Goal: Task Accomplishment & Management: Manage account settings

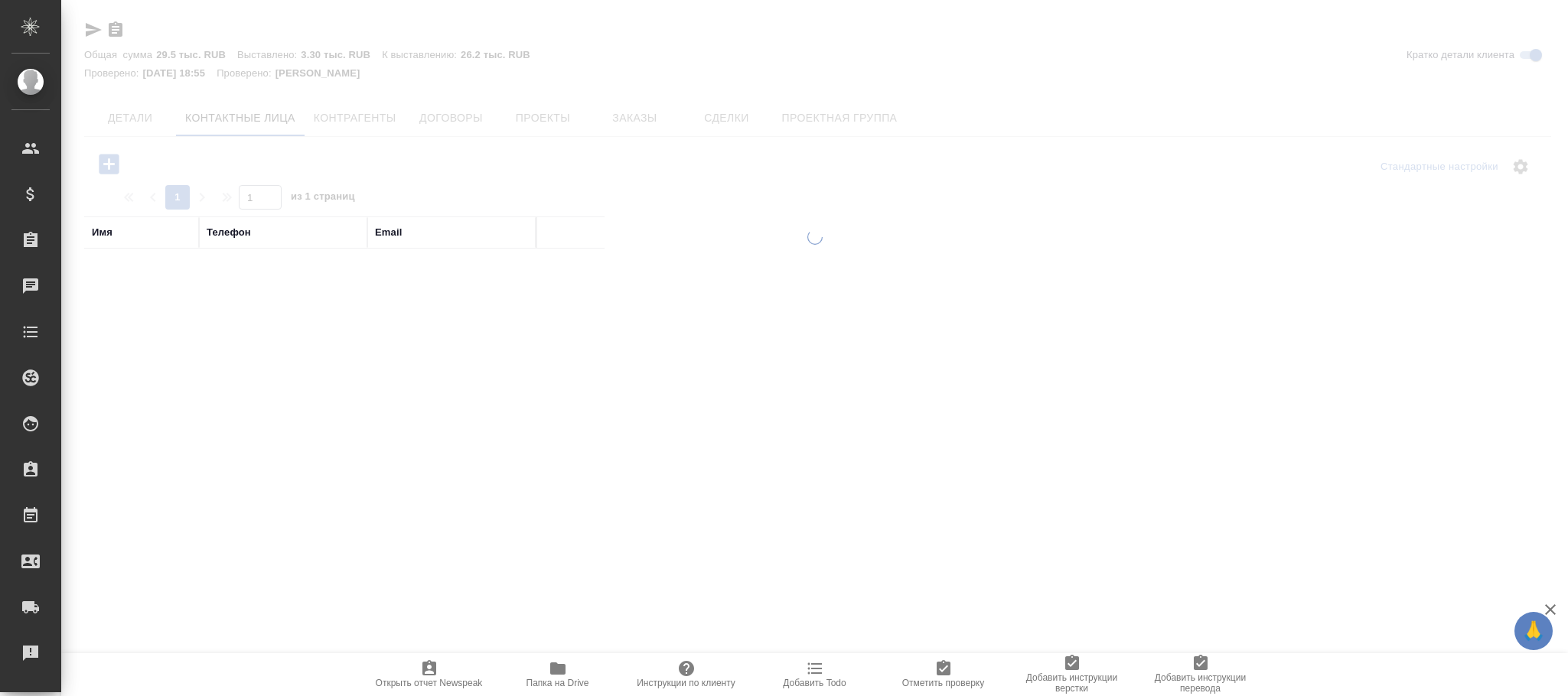
select select "RU"
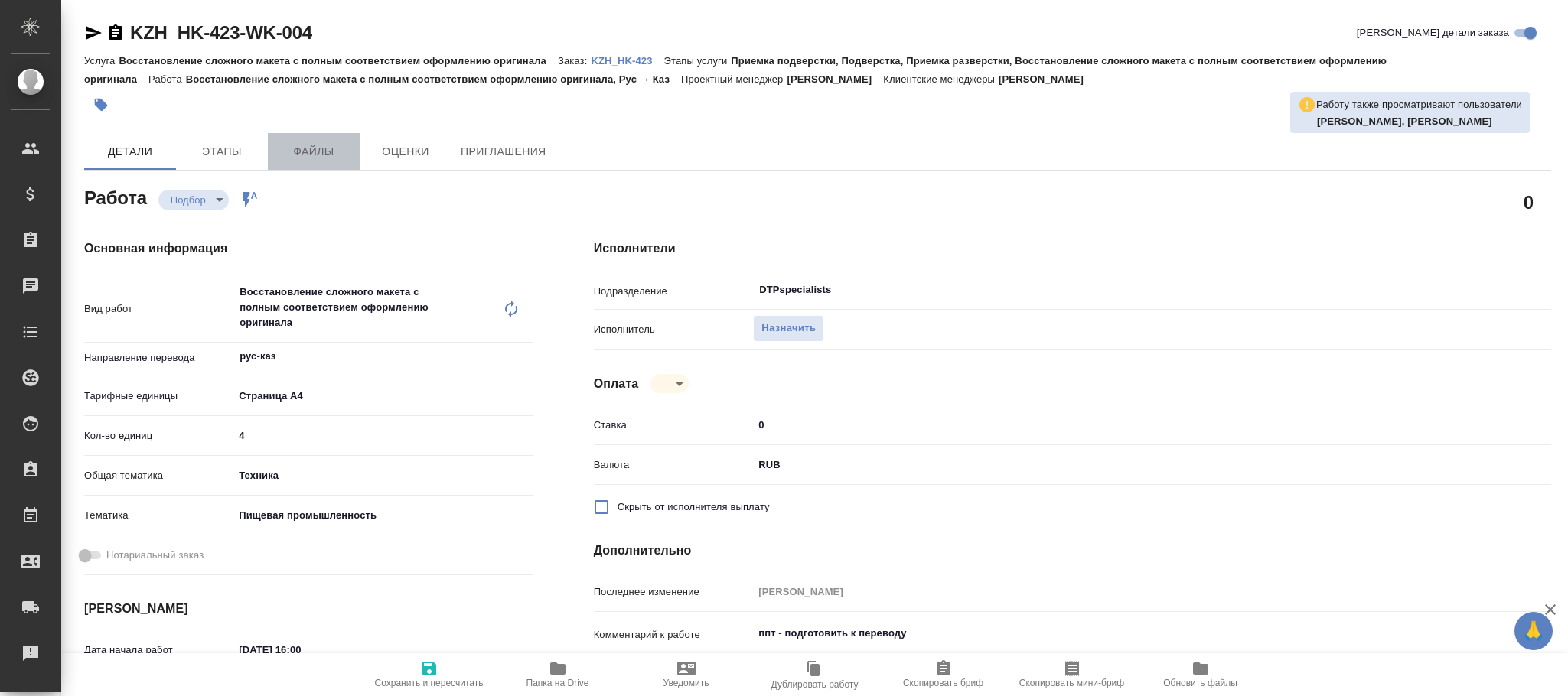
click at [310, 161] on span "Файлы" at bounding box center [314, 151] width 74 height 19
type textarea "x"
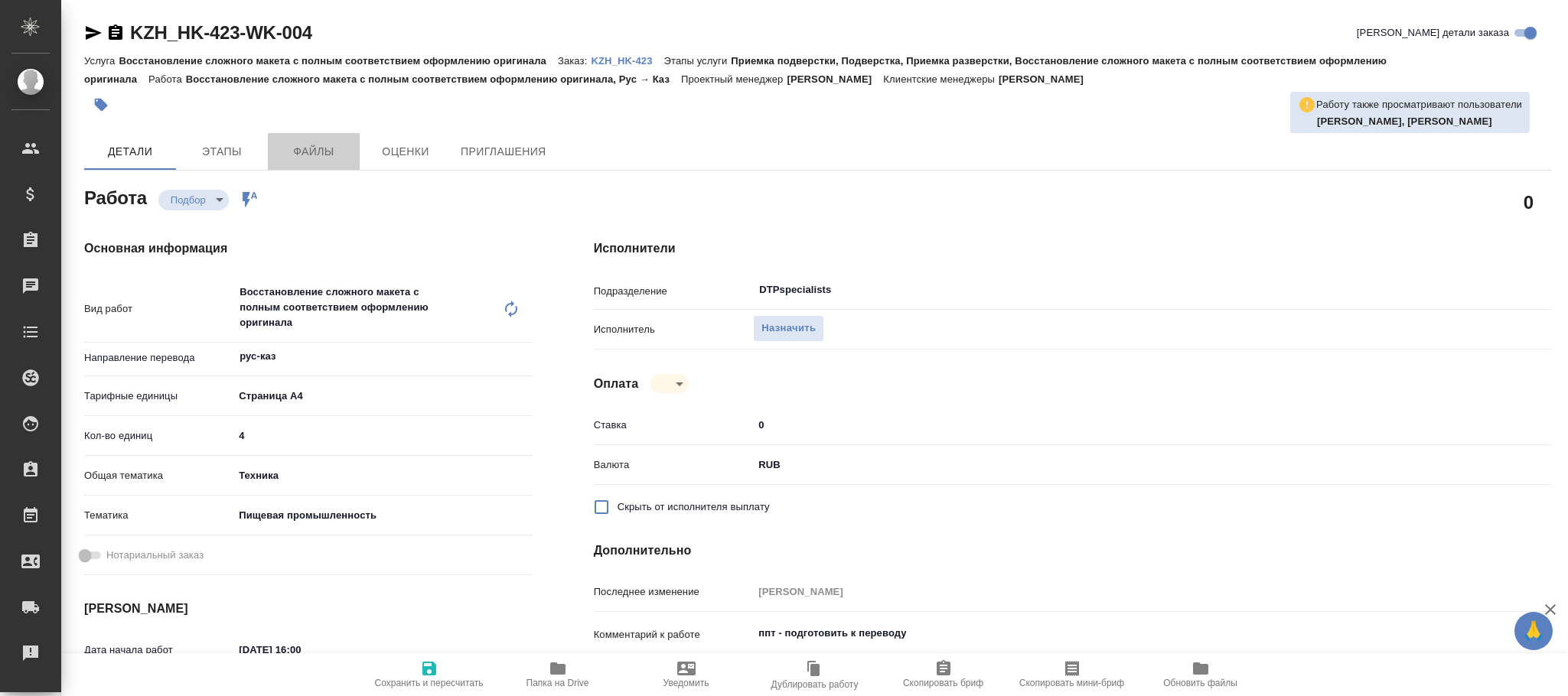
type textarea "x"
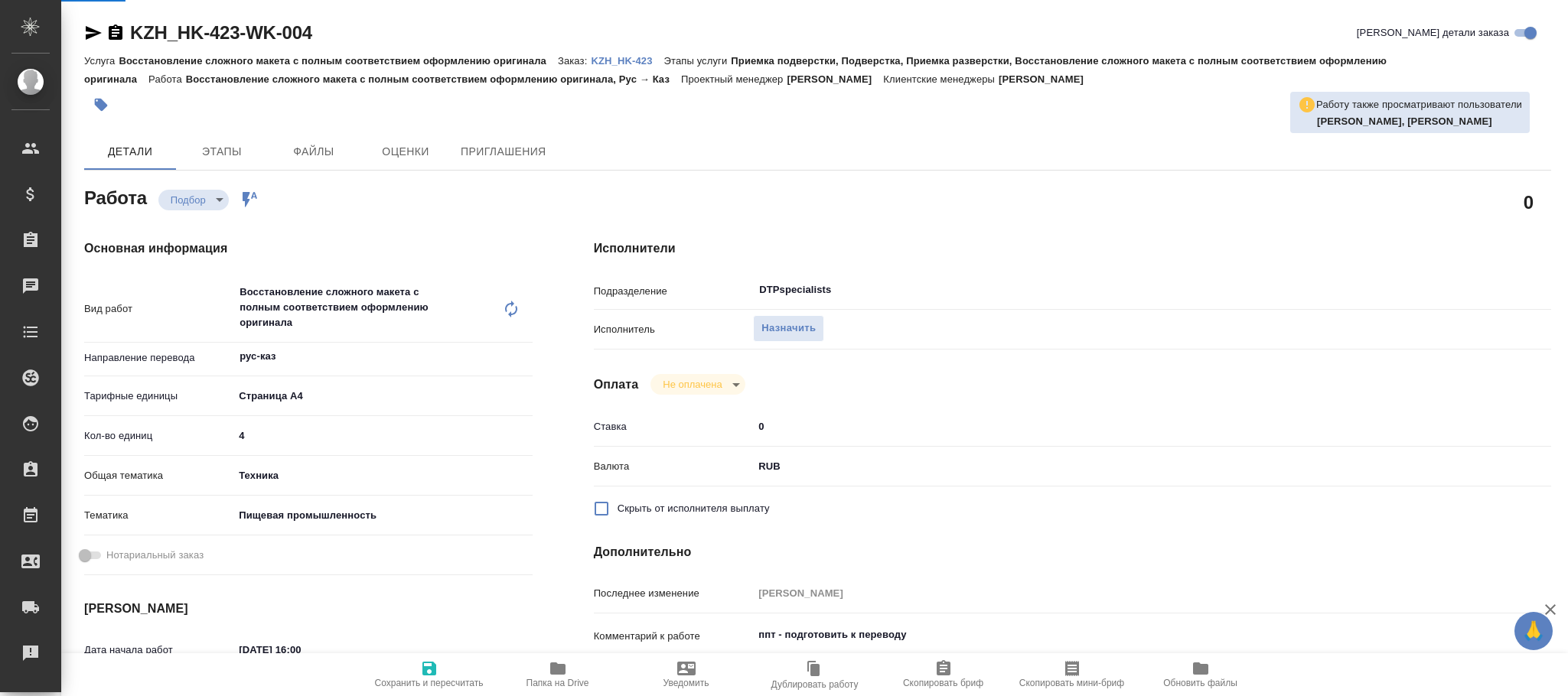
type textarea "x"
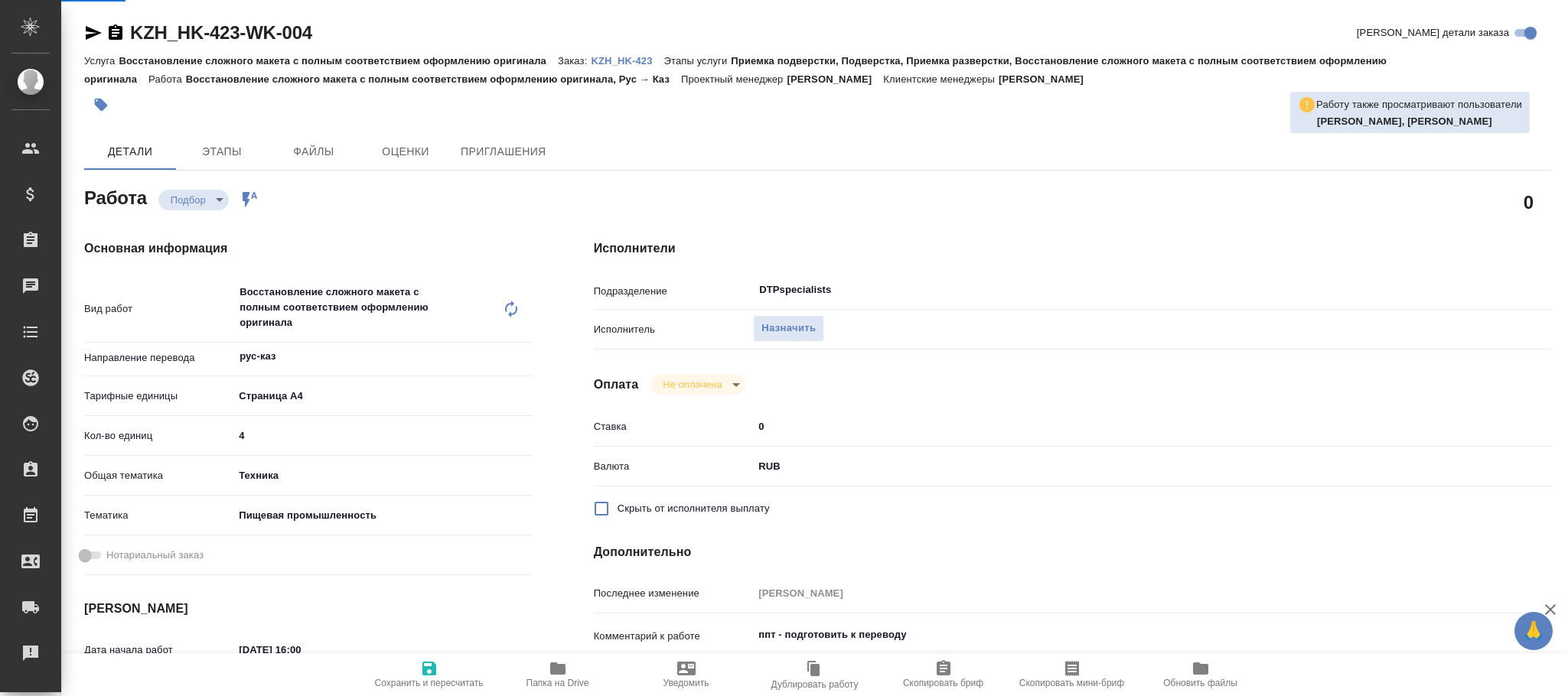
type textarea "x"
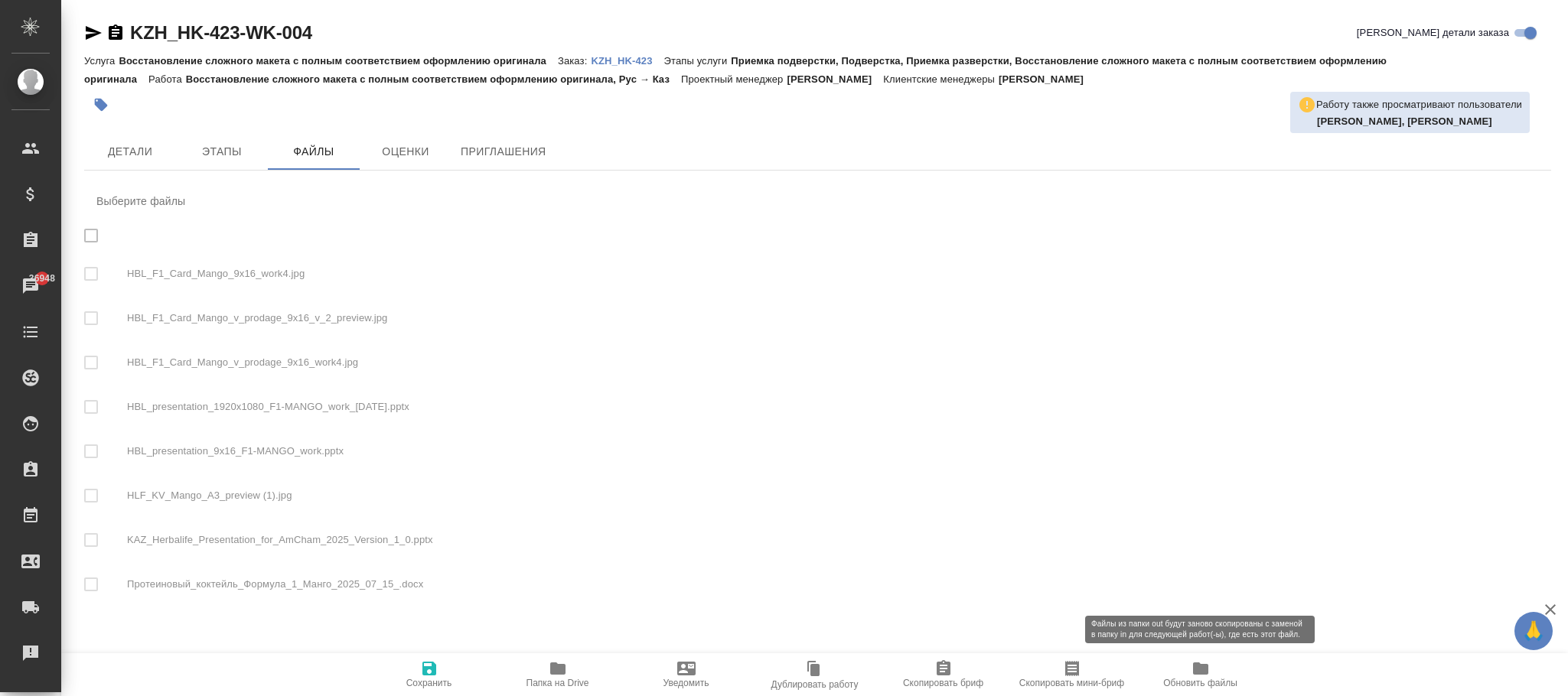
click at [1214, 686] on span "Обновить файлы" at bounding box center [1200, 683] width 75 height 11
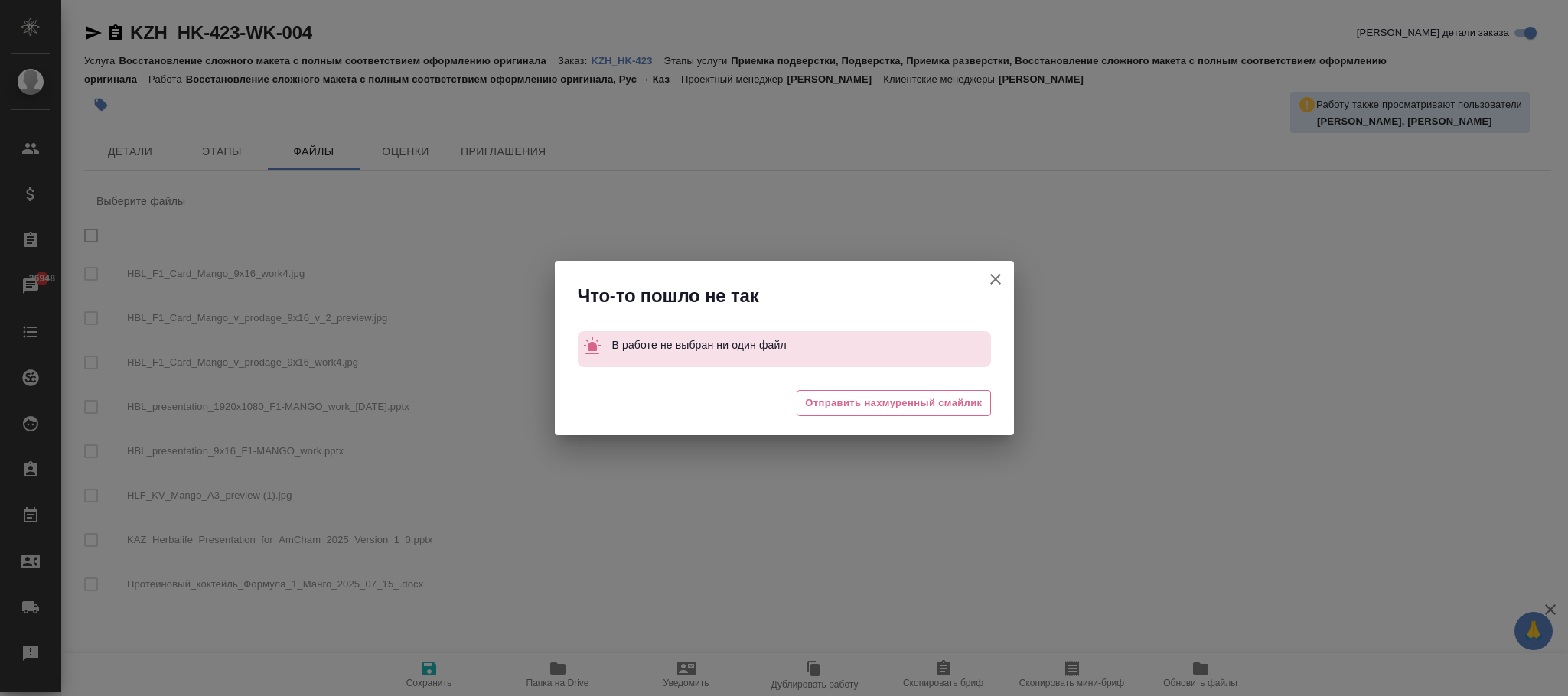
click at [992, 280] on icon "button" at bounding box center [996, 279] width 18 height 18
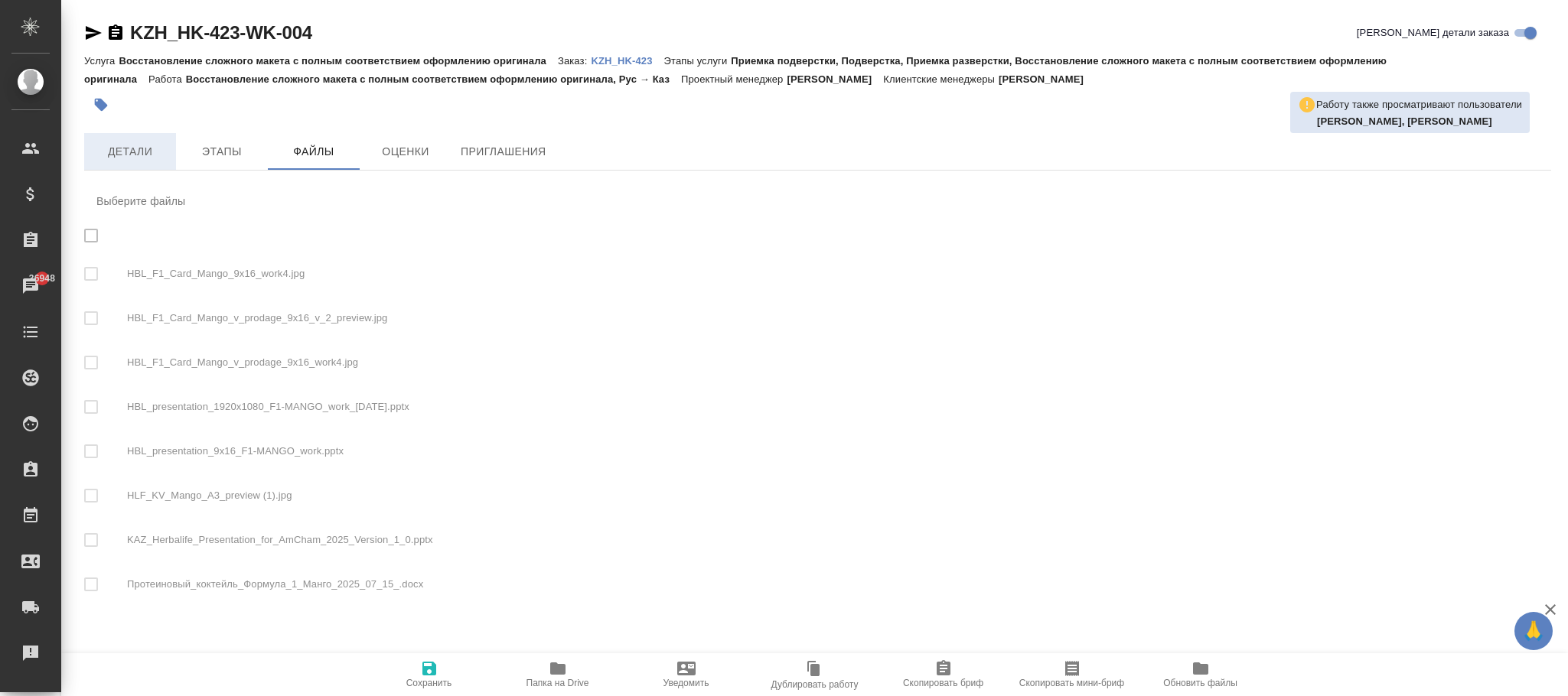
click at [124, 141] on button "Детали" at bounding box center [130, 151] width 92 height 37
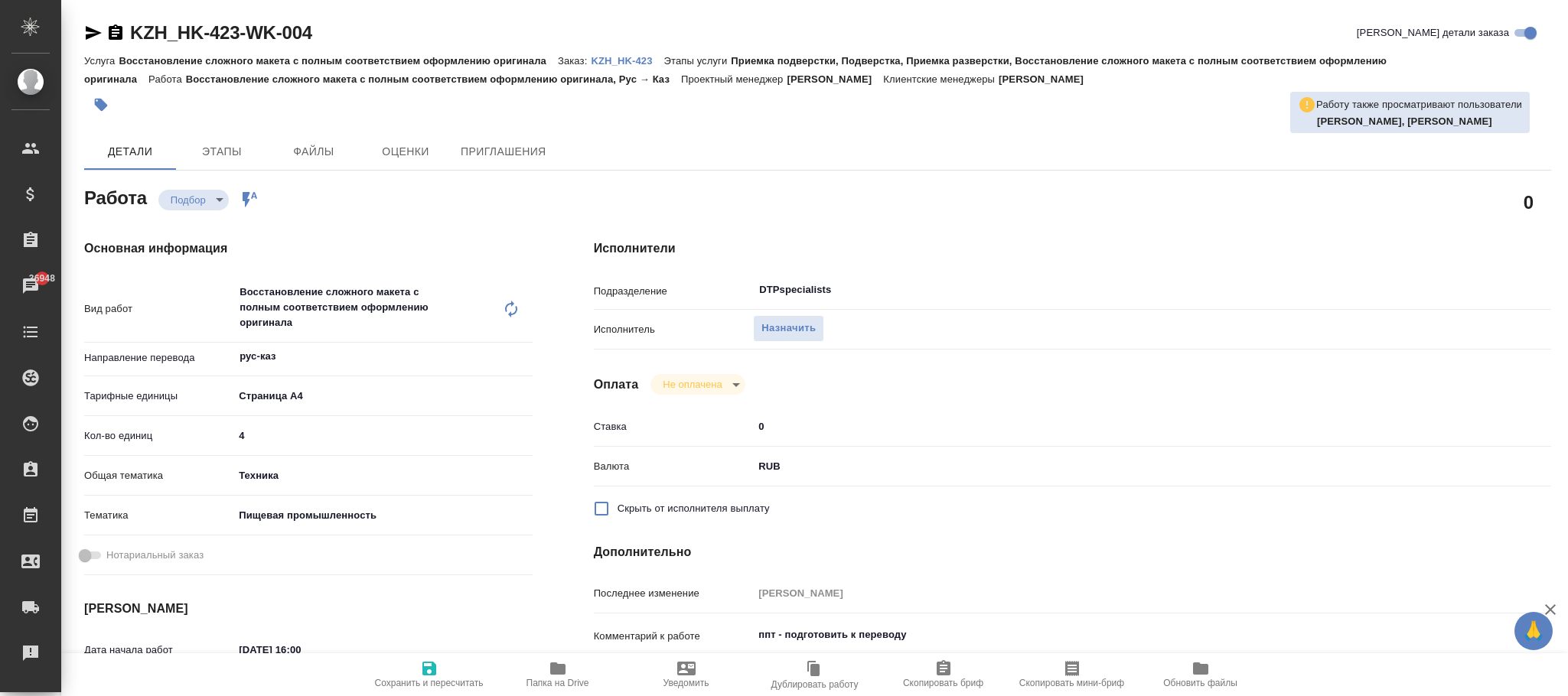
type textarea "x"
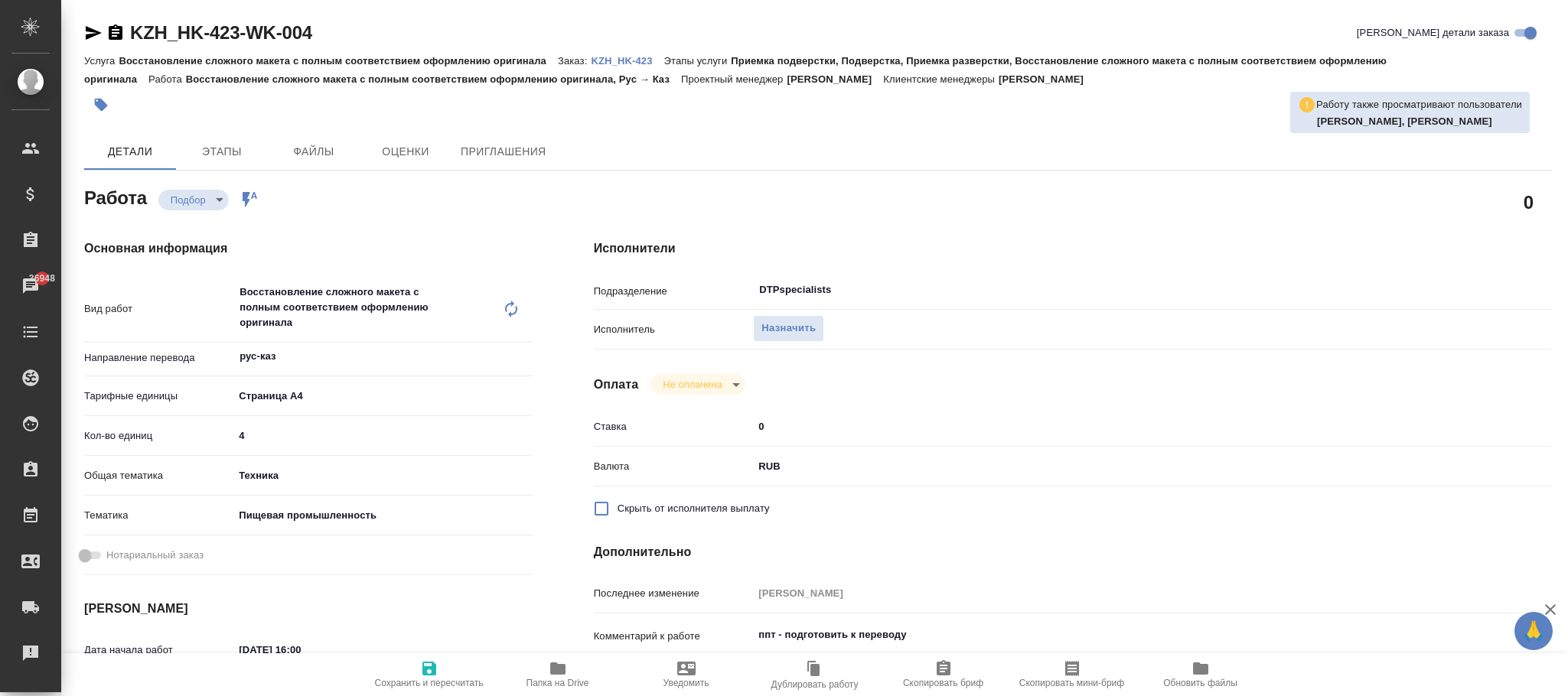
type textarea "x"
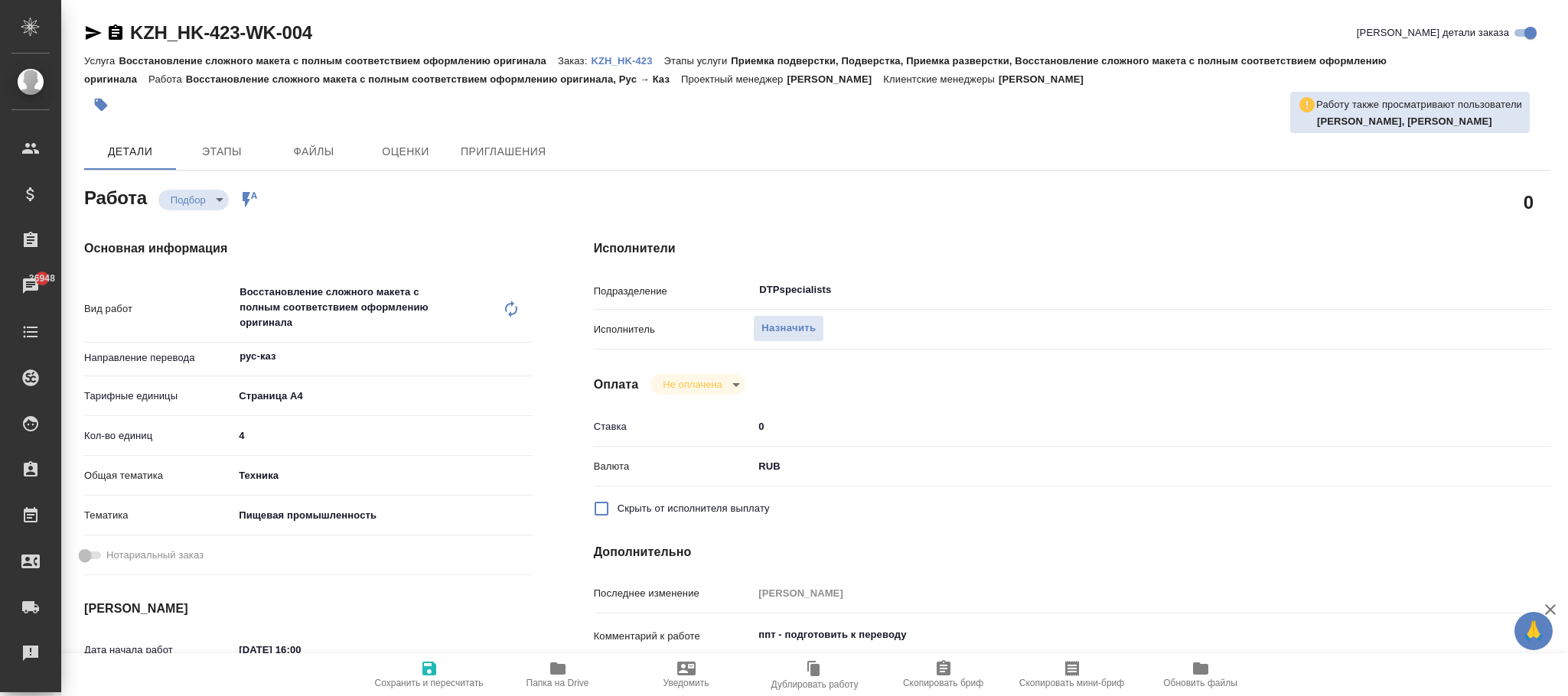
type textarea "x"
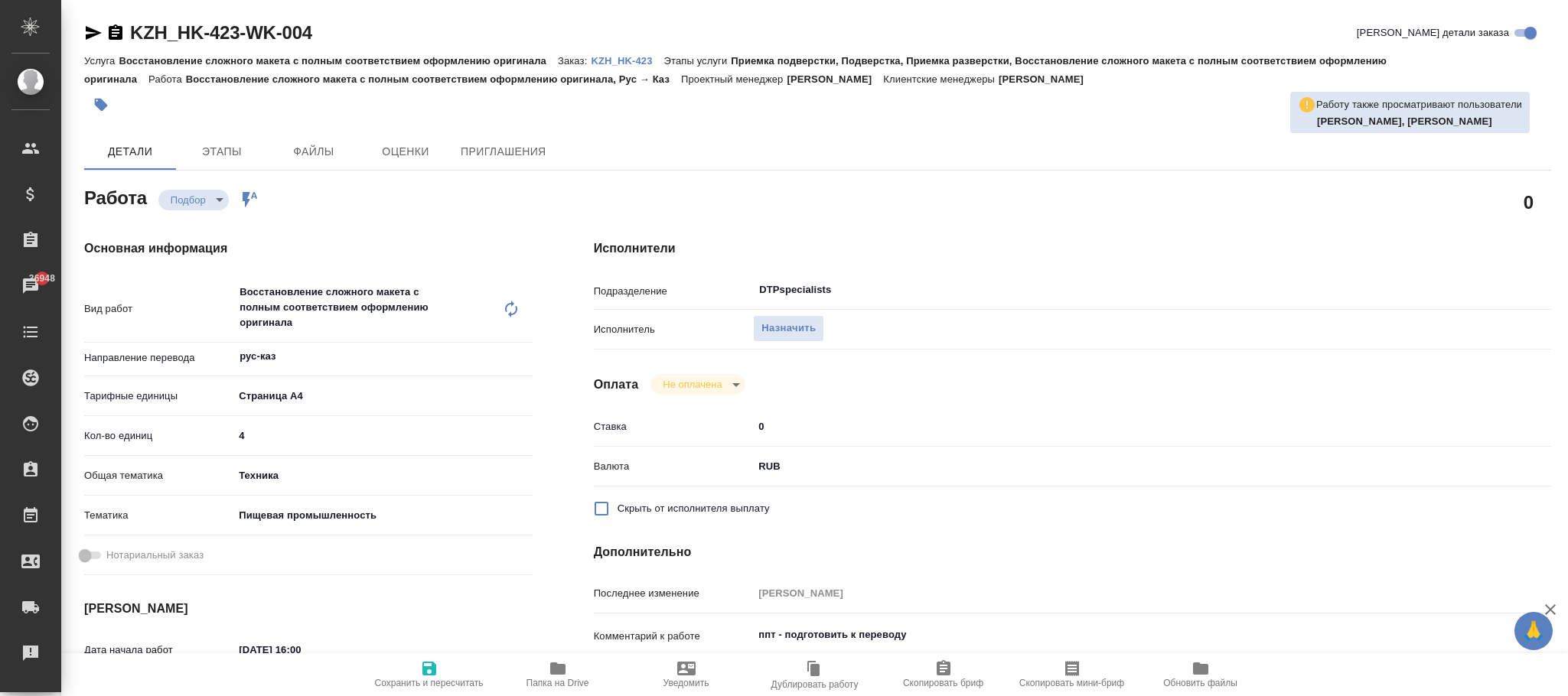
click at [623, 58] on p "KZH_HK-423" at bounding box center [627, 60] width 73 height 12
click at [319, 149] on span "Файлы" at bounding box center [314, 151] width 74 height 19
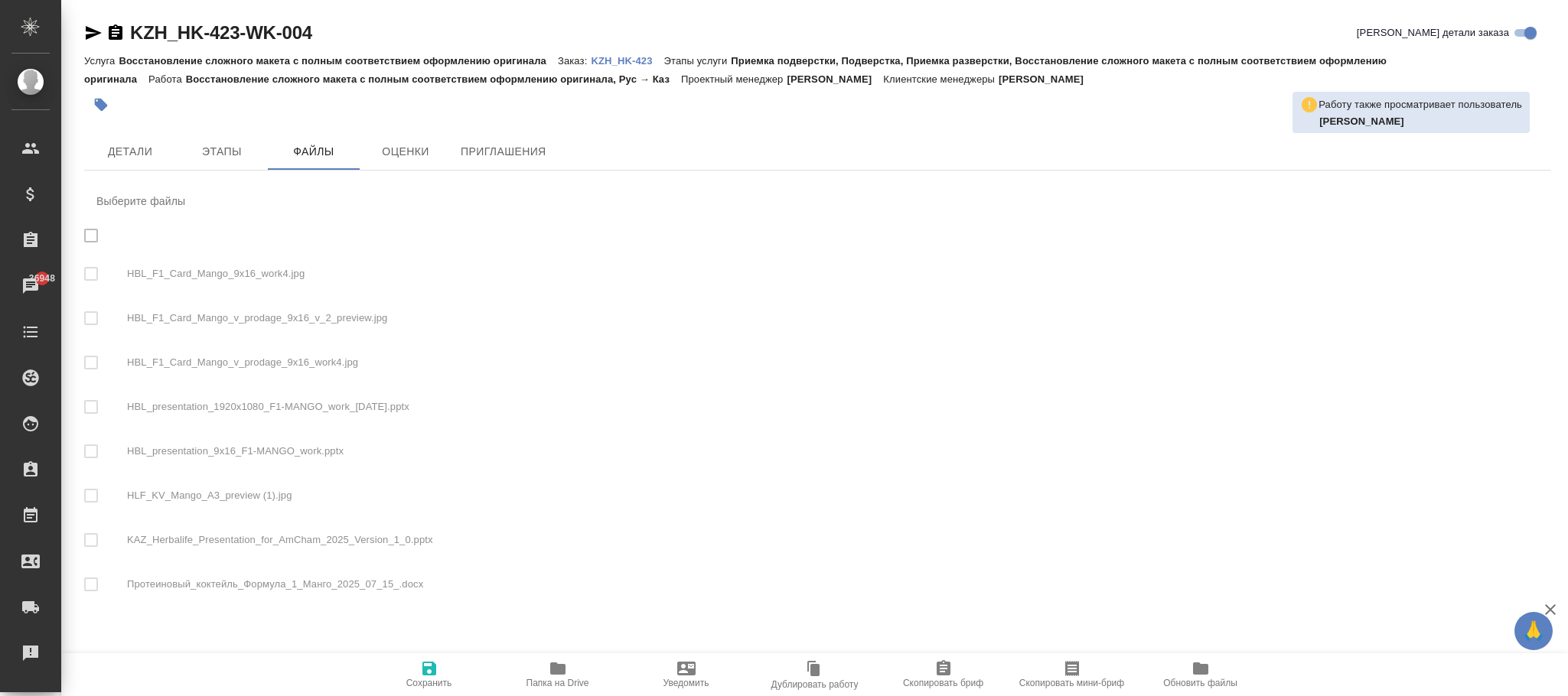
click at [92, 233] on nav "Выберите файлы HBL_F1_Card_Mango_9x16_work4.jpg HBL_F1_Card_Mango_v_prodage_9x1…" at bounding box center [818, 397] width 1467 height 430
click at [88, 236] on nav "Выберите файлы HBL_F1_Card_Mango_9x16_work4.jpg HBL_F1_Card_Mango_v_prodage_9x1…" at bounding box center [818, 397] width 1467 height 430
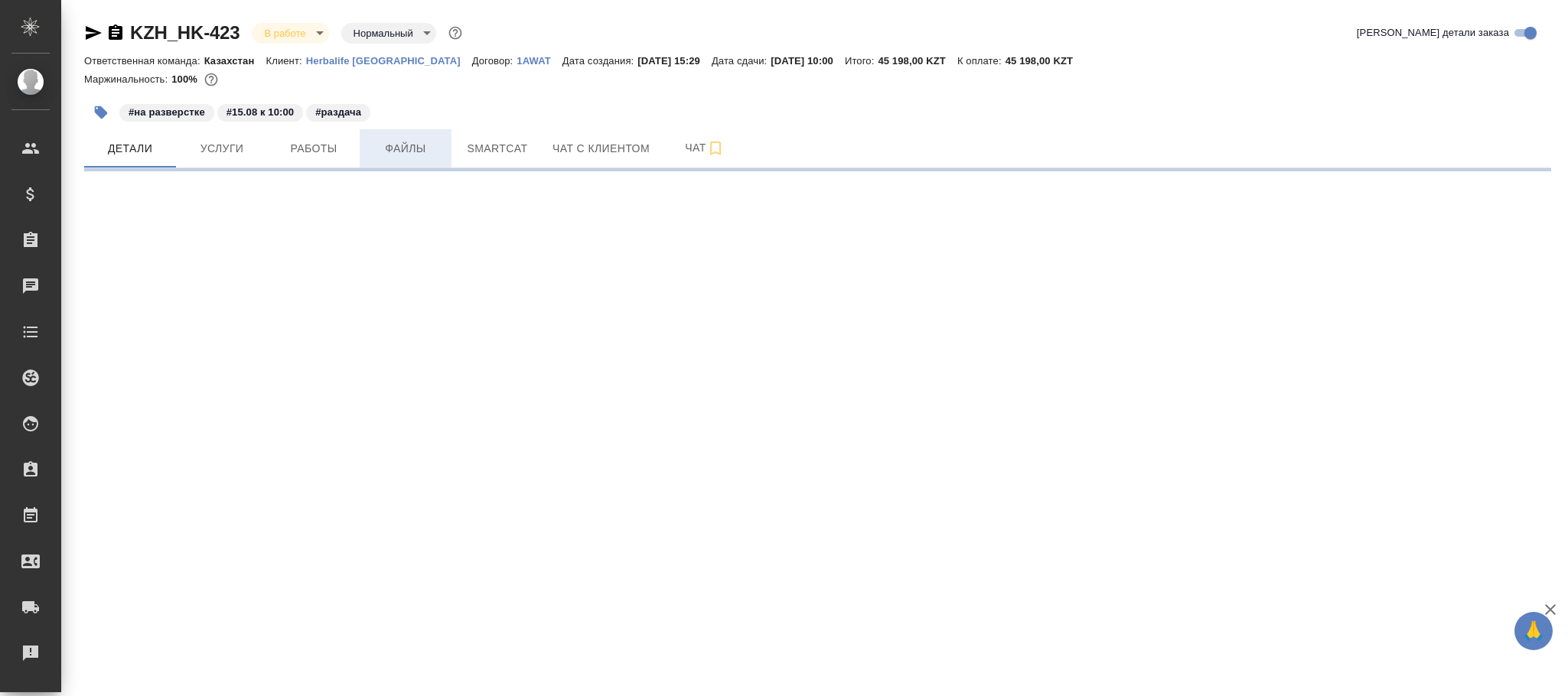
click at [408, 147] on span "Файлы" at bounding box center [406, 148] width 74 height 19
select select "RU"
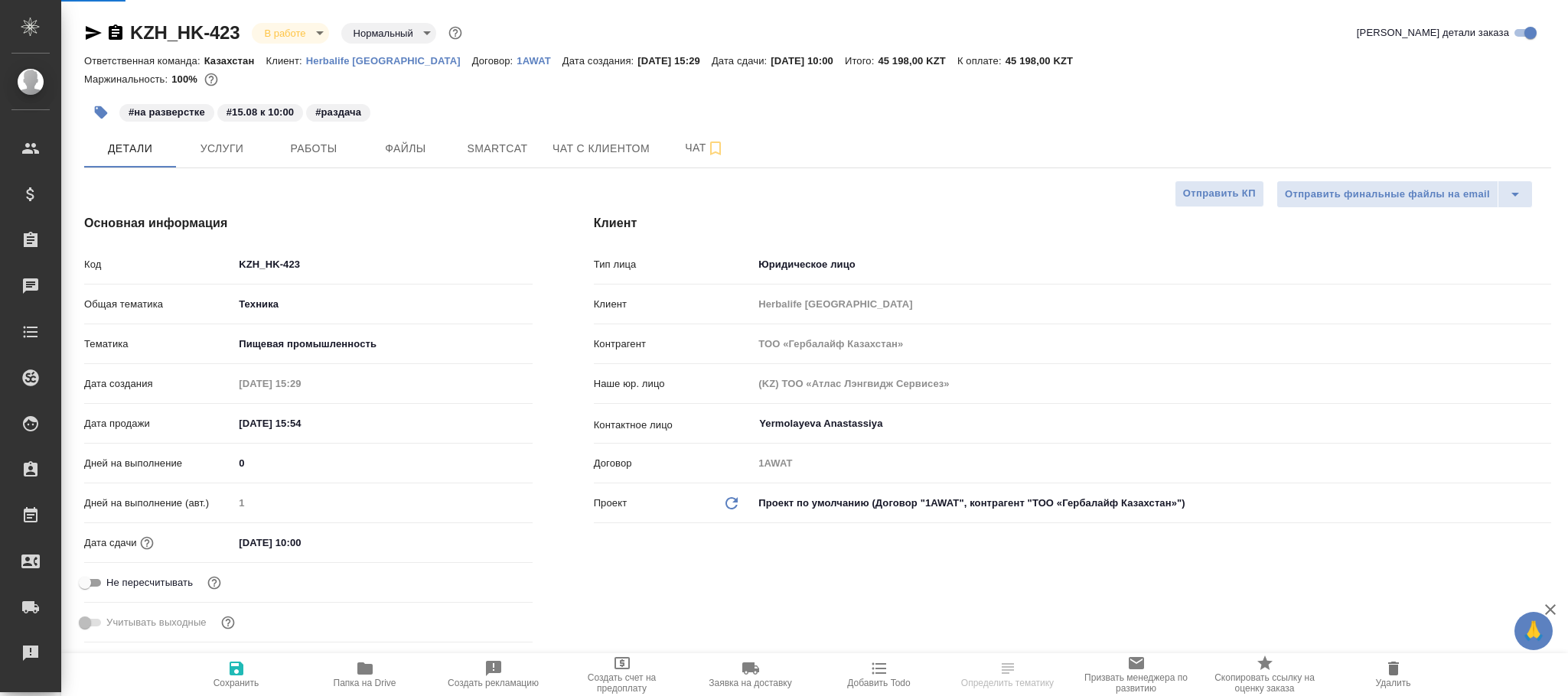
type textarea "x"
type input "Matveeva Anastasia"
type input "Журавлев Денис"
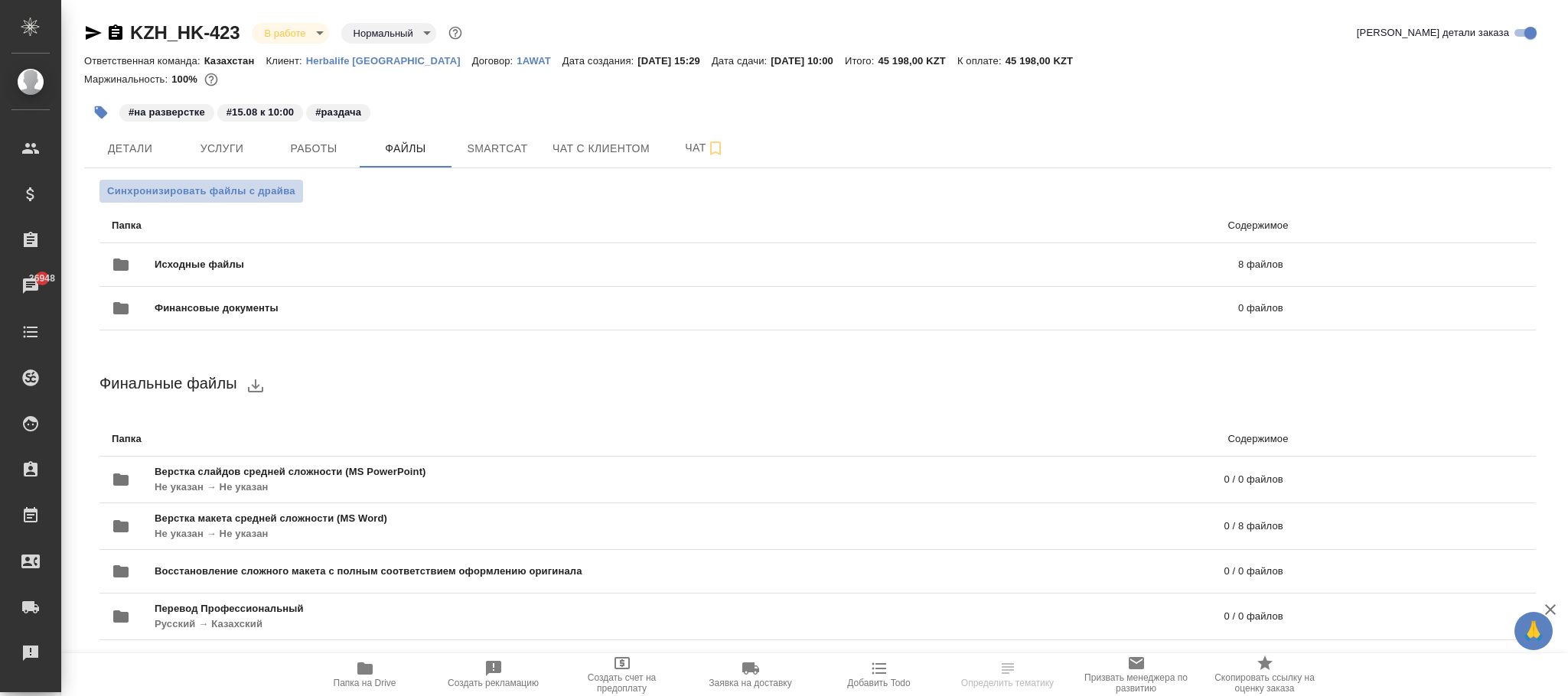
click at [273, 188] on span "Синхронизировать файлы с драйва" at bounding box center [201, 191] width 188 height 15
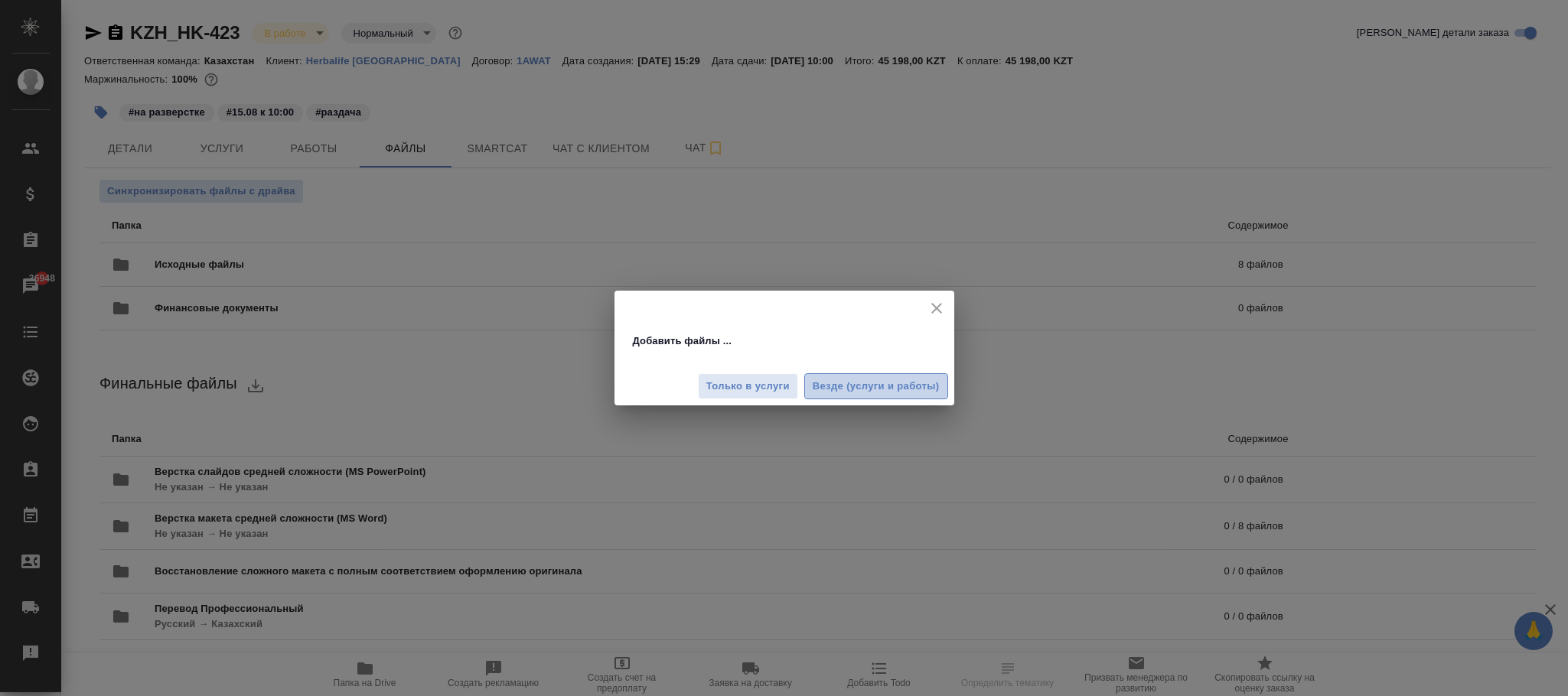
click at [883, 386] on span "Везде (услуги и работы)" at bounding box center [876, 387] width 127 height 18
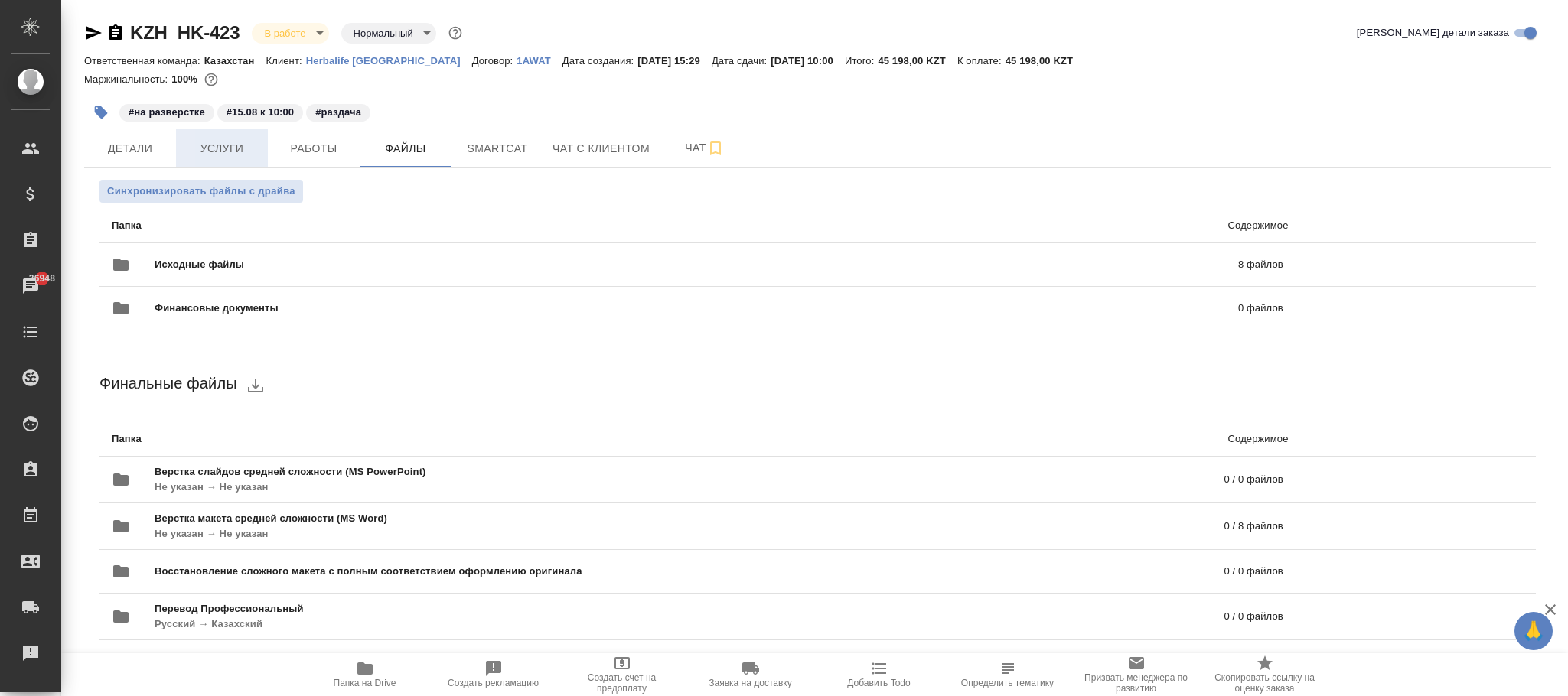
click at [244, 149] on span "Услуги" at bounding box center [222, 148] width 74 height 19
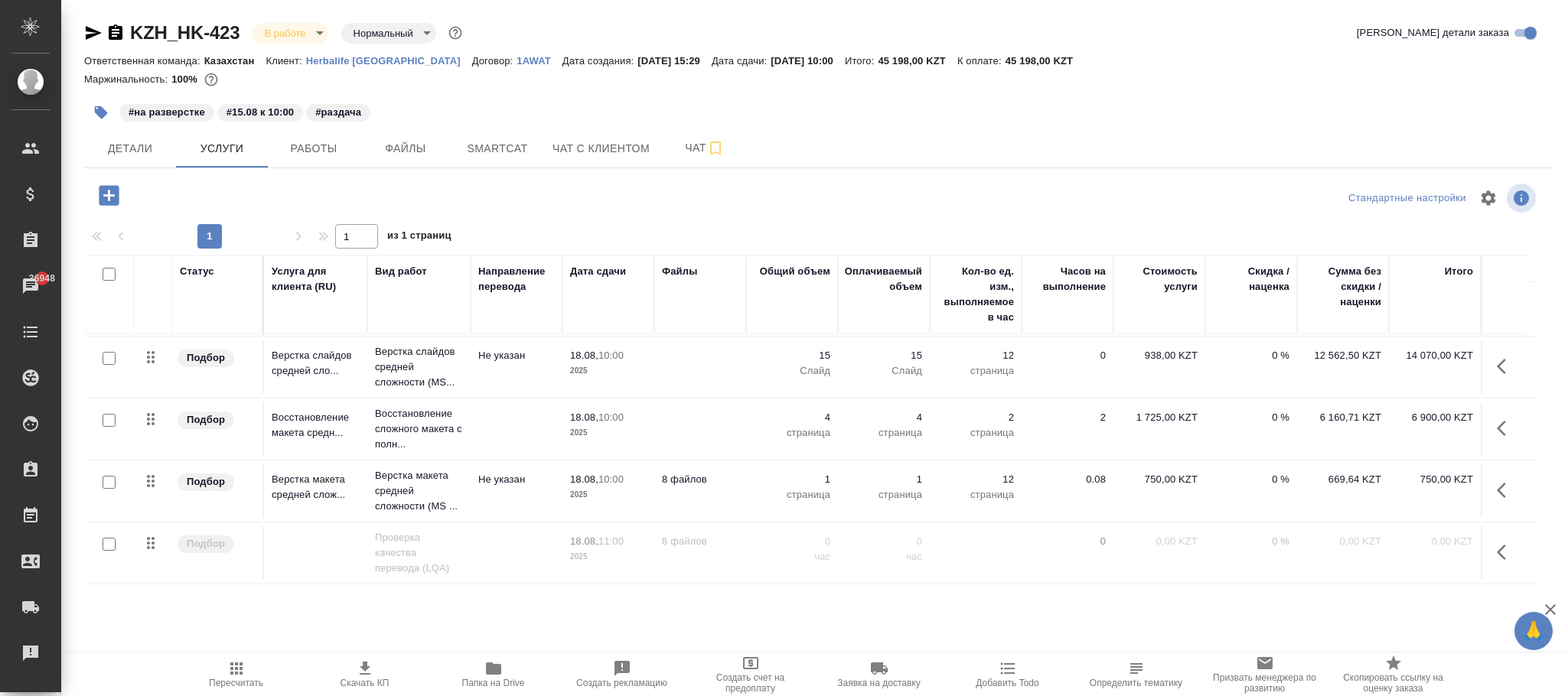
scroll to position [71, 0]
click at [1518, 472] on button "button" at bounding box center [1506, 490] width 37 height 37
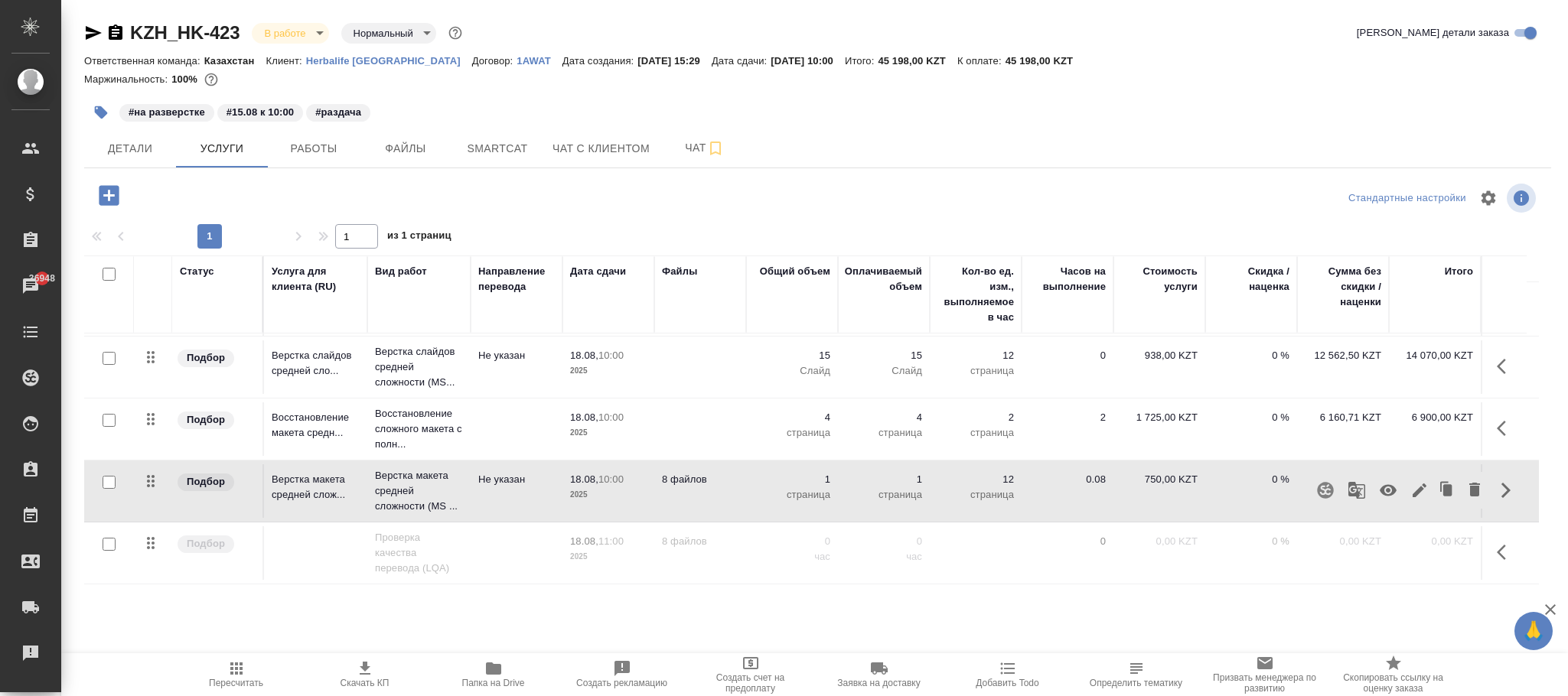
click at [1411, 481] on icon "button" at bounding box center [1420, 490] width 18 height 18
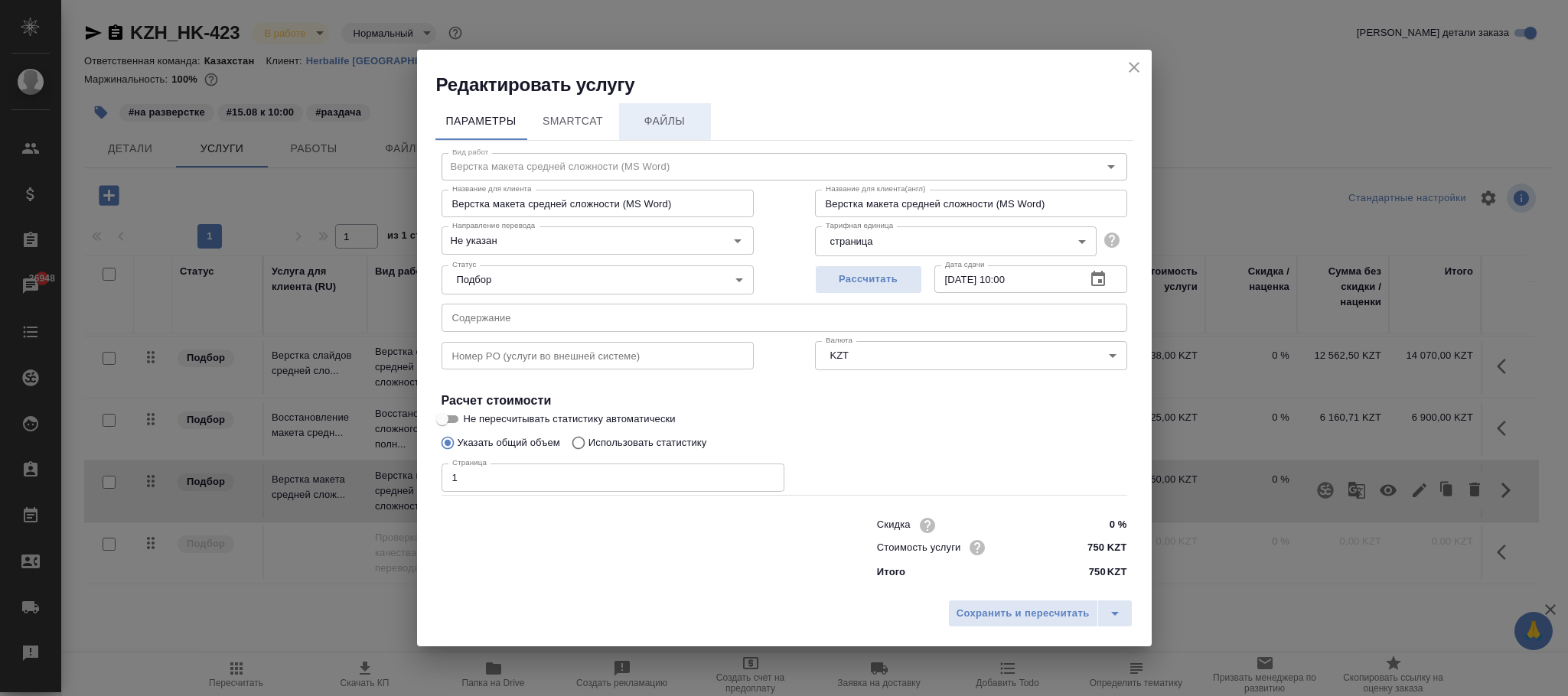
click at [680, 112] on span "Файлы" at bounding box center [666, 120] width 74 height 19
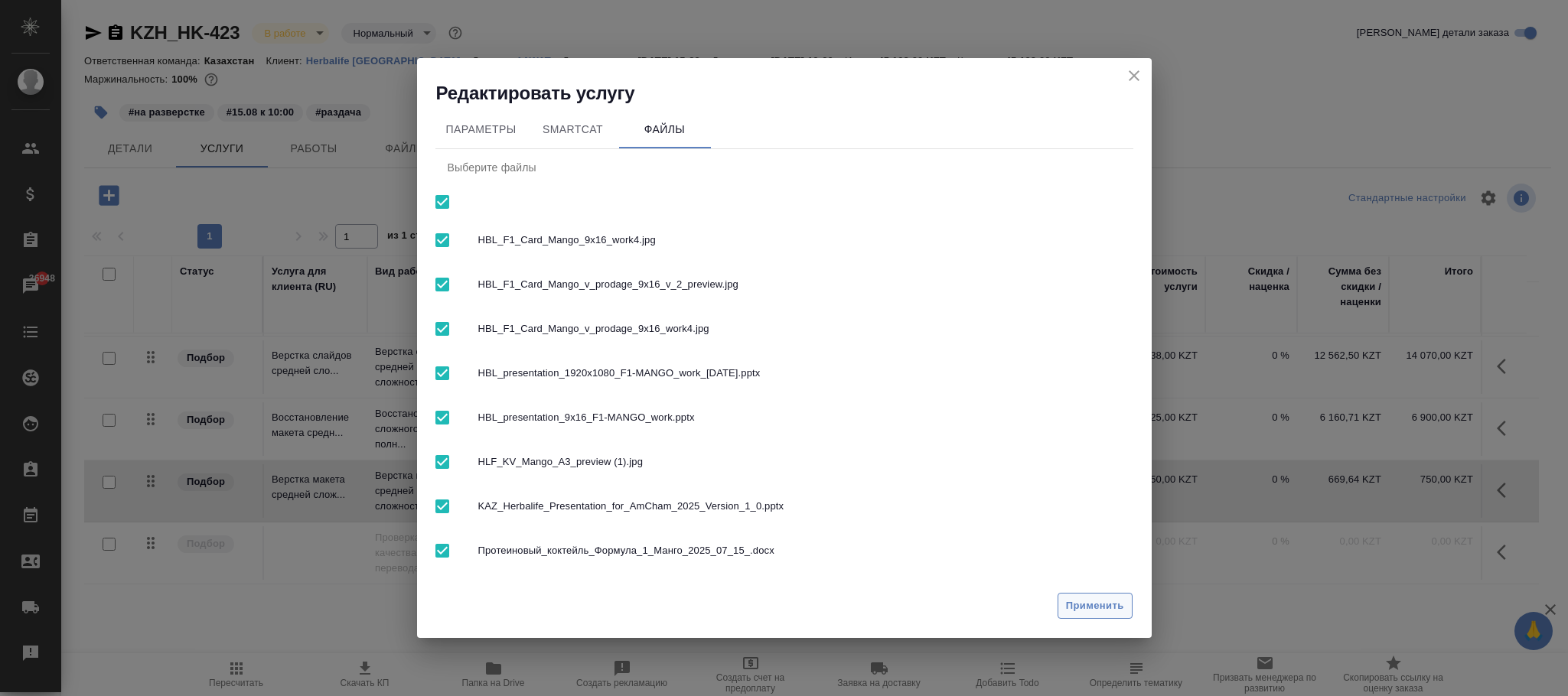
click at [1098, 603] on span "Применить" at bounding box center [1095, 606] width 58 height 18
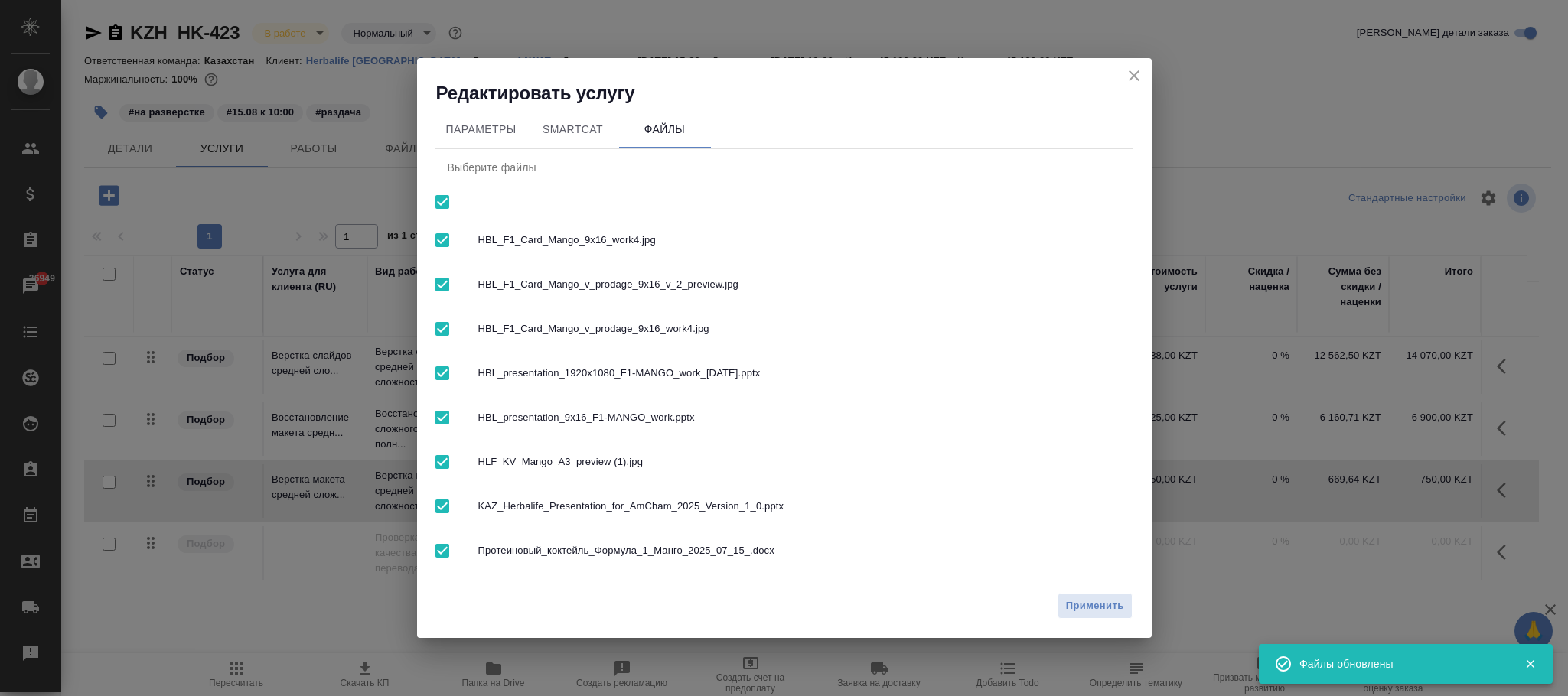
click at [1133, 75] on icon "close" at bounding box center [1134, 76] width 11 height 11
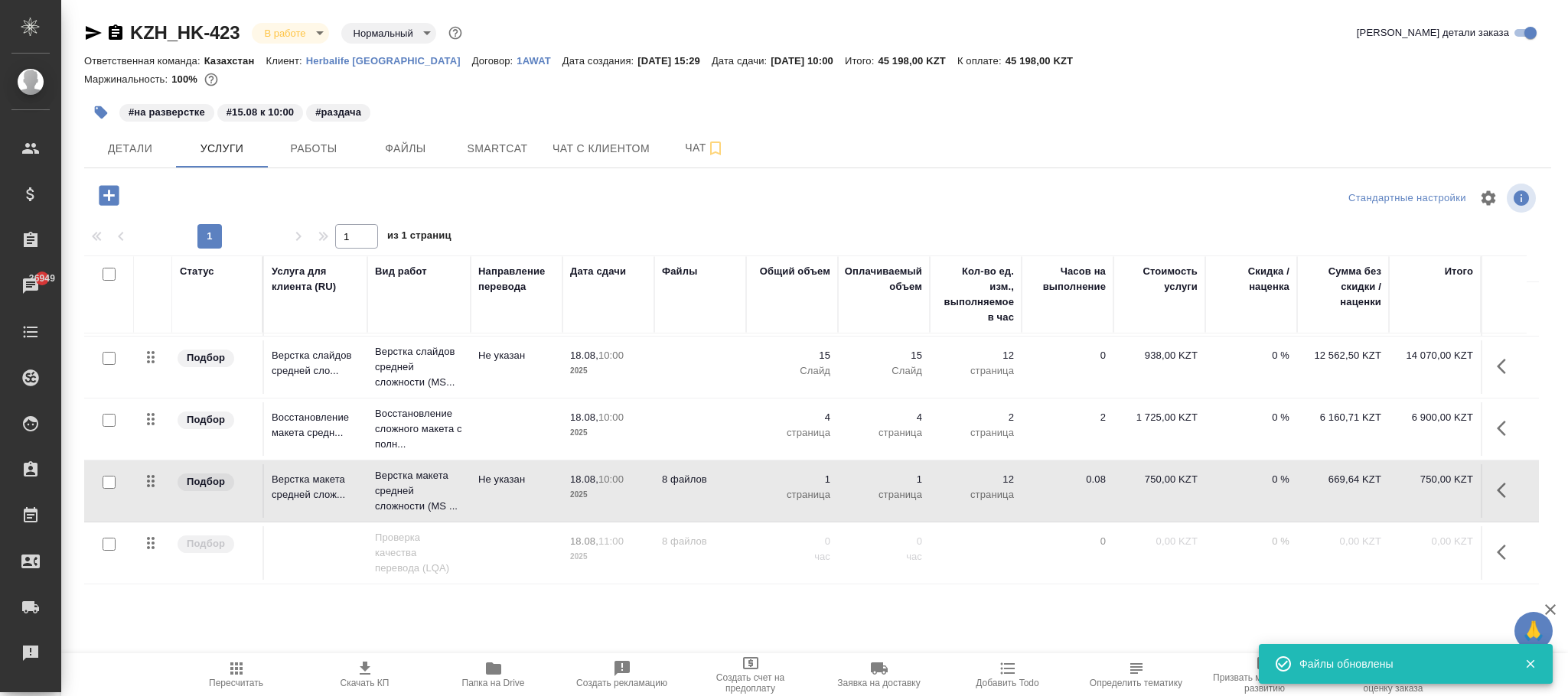
click at [1500, 419] on icon "button" at bounding box center [1506, 428] width 18 height 18
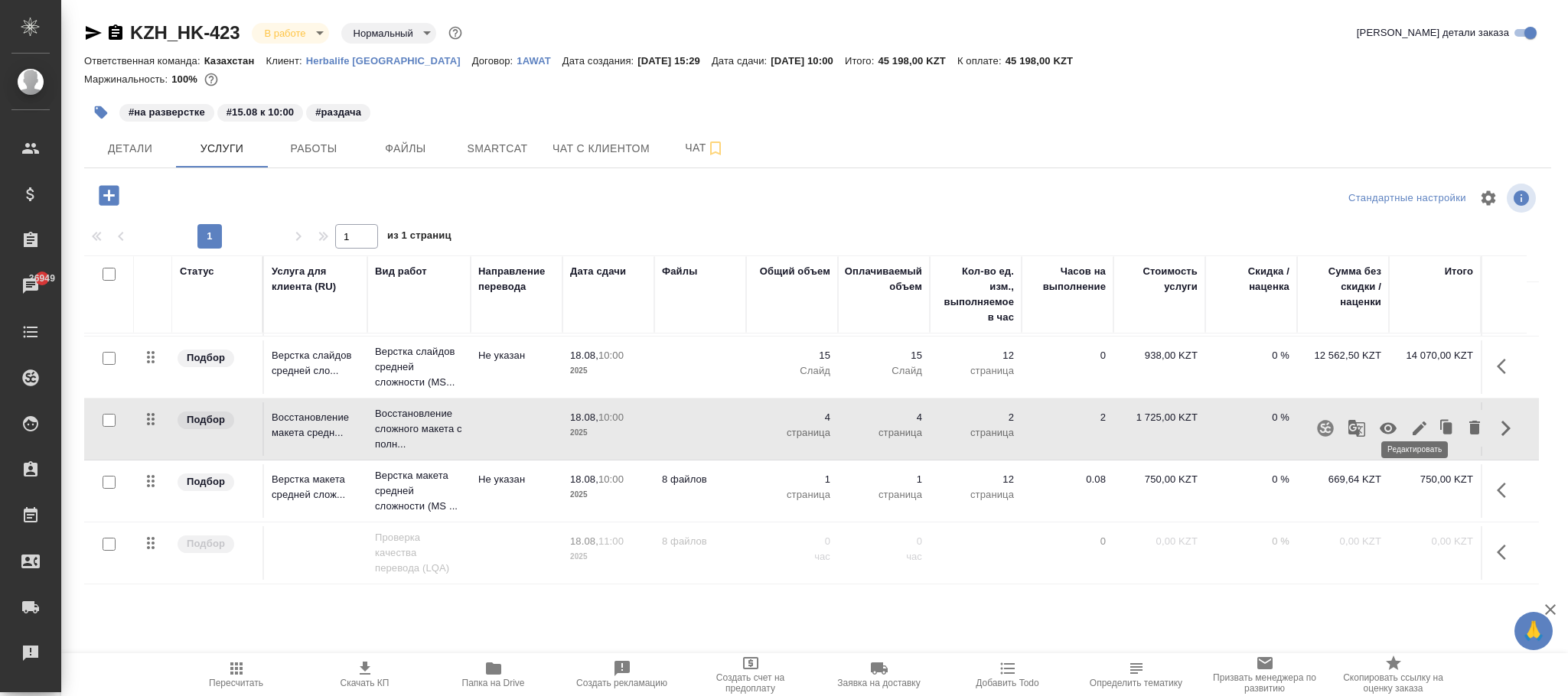
click at [1412, 419] on icon "button" at bounding box center [1420, 428] width 18 height 18
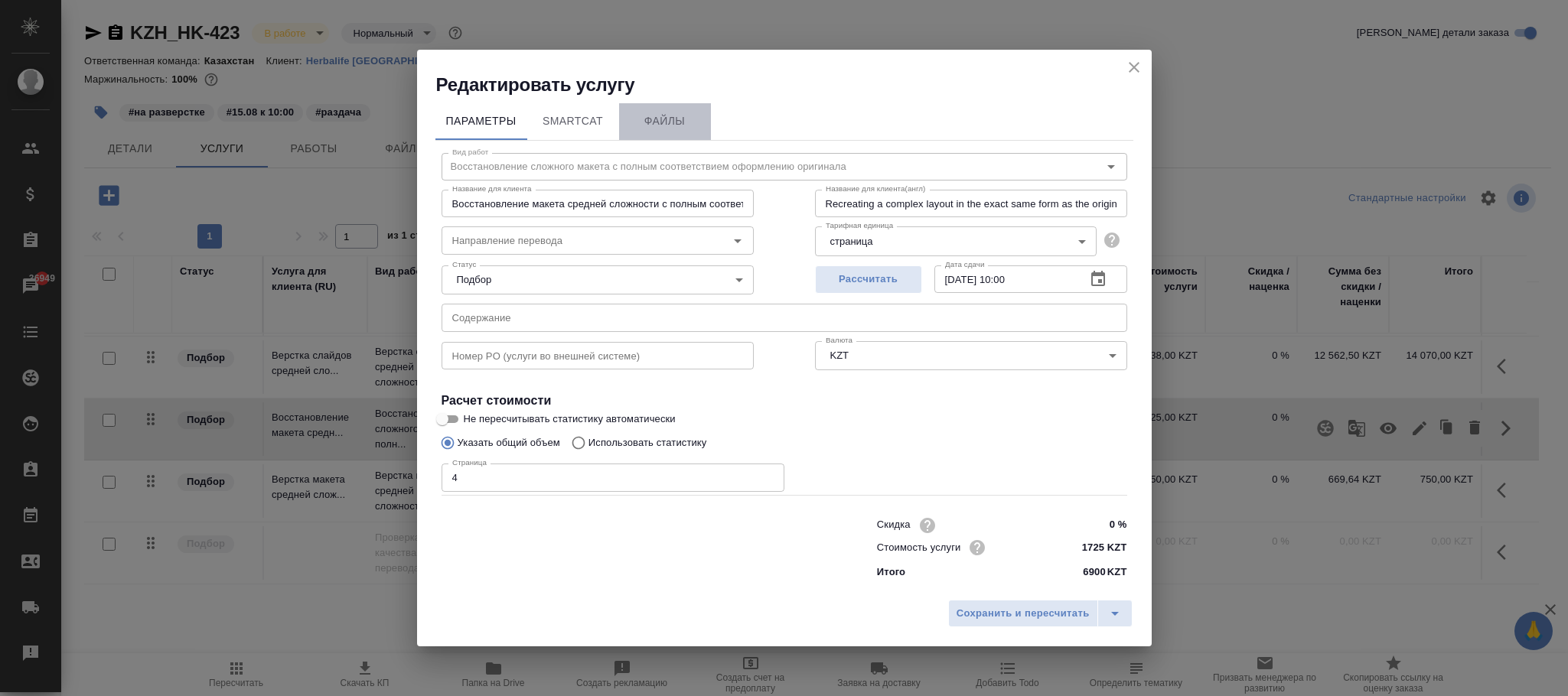
click at [657, 125] on span "Файлы" at bounding box center [666, 120] width 74 height 19
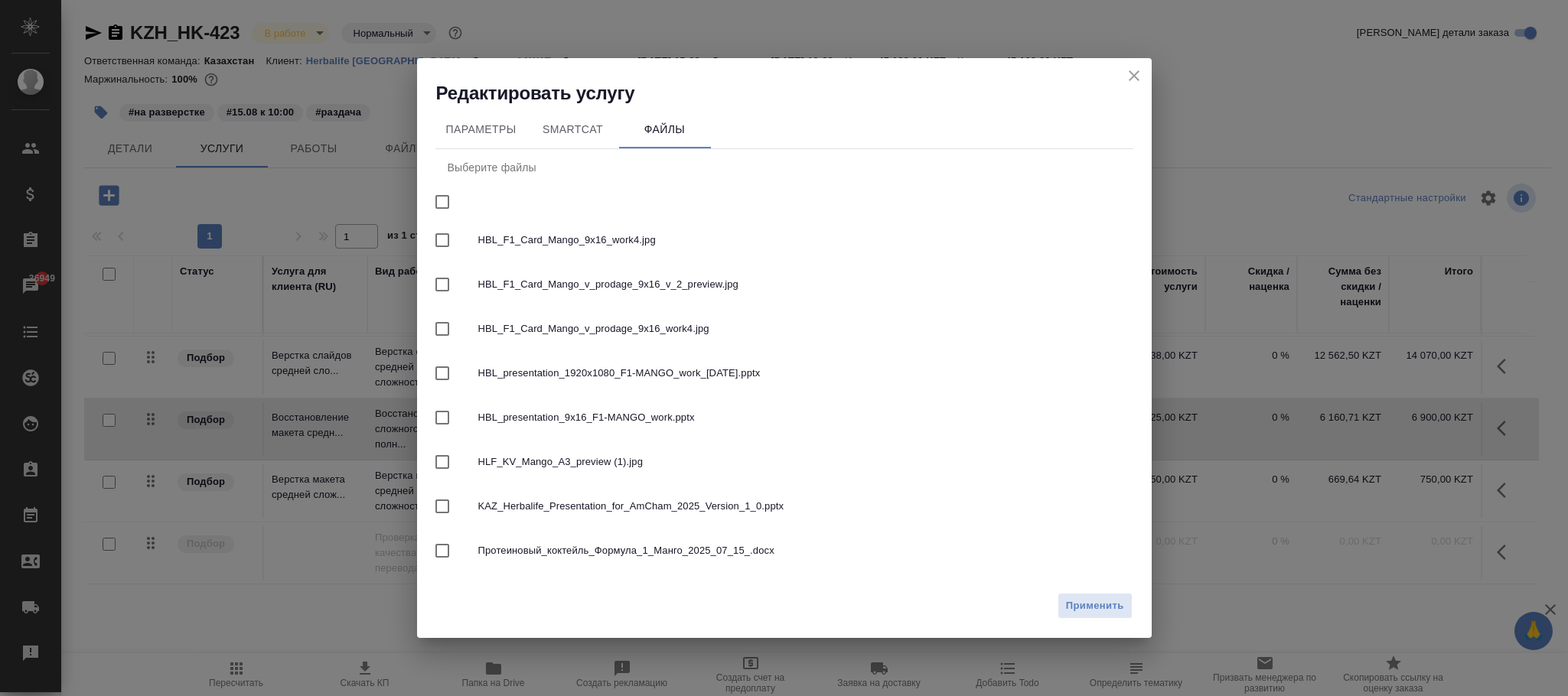
click at [444, 202] on input "checkbox" at bounding box center [443, 202] width 32 height 32
checkbox input "true"
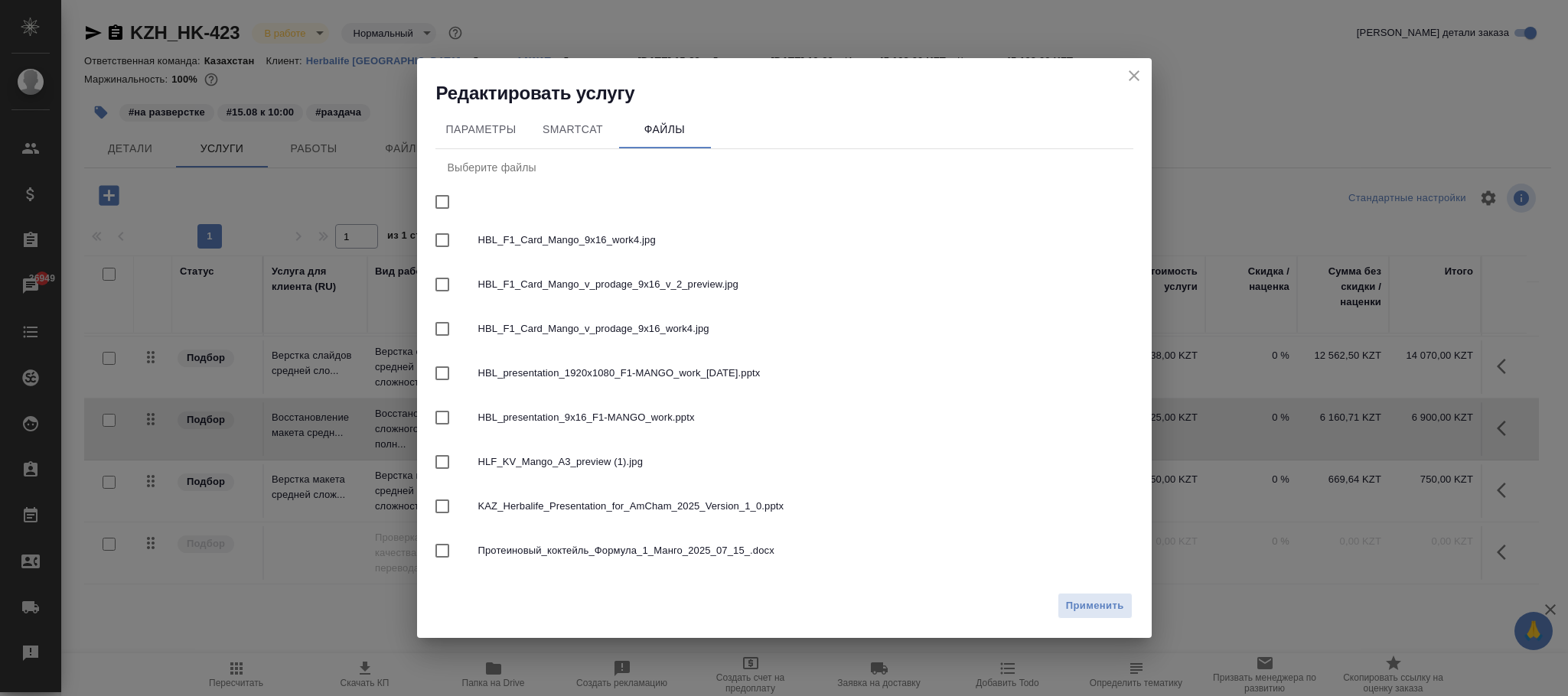
checkbox input "true"
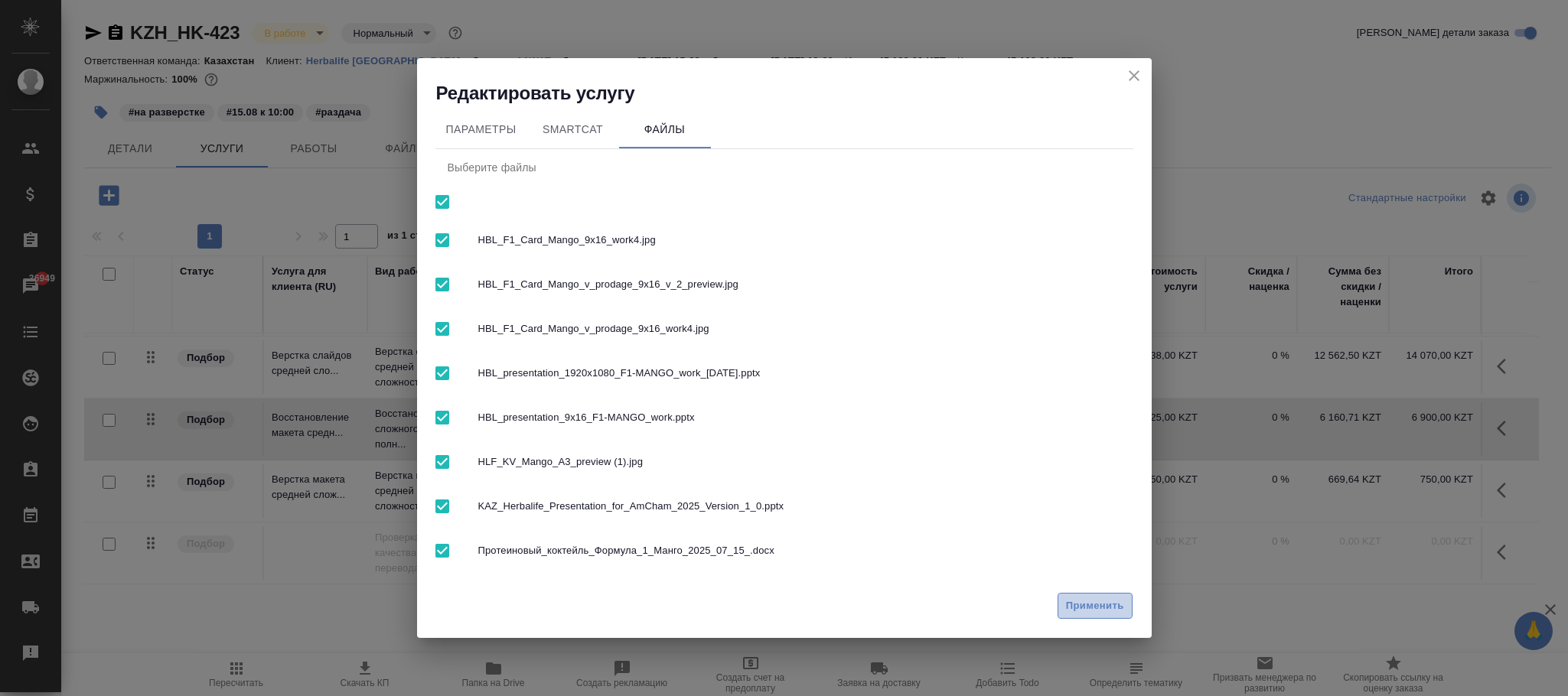
click at [1080, 595] on button "Применить" at bounding box center [1095, 606] width 75 height 27
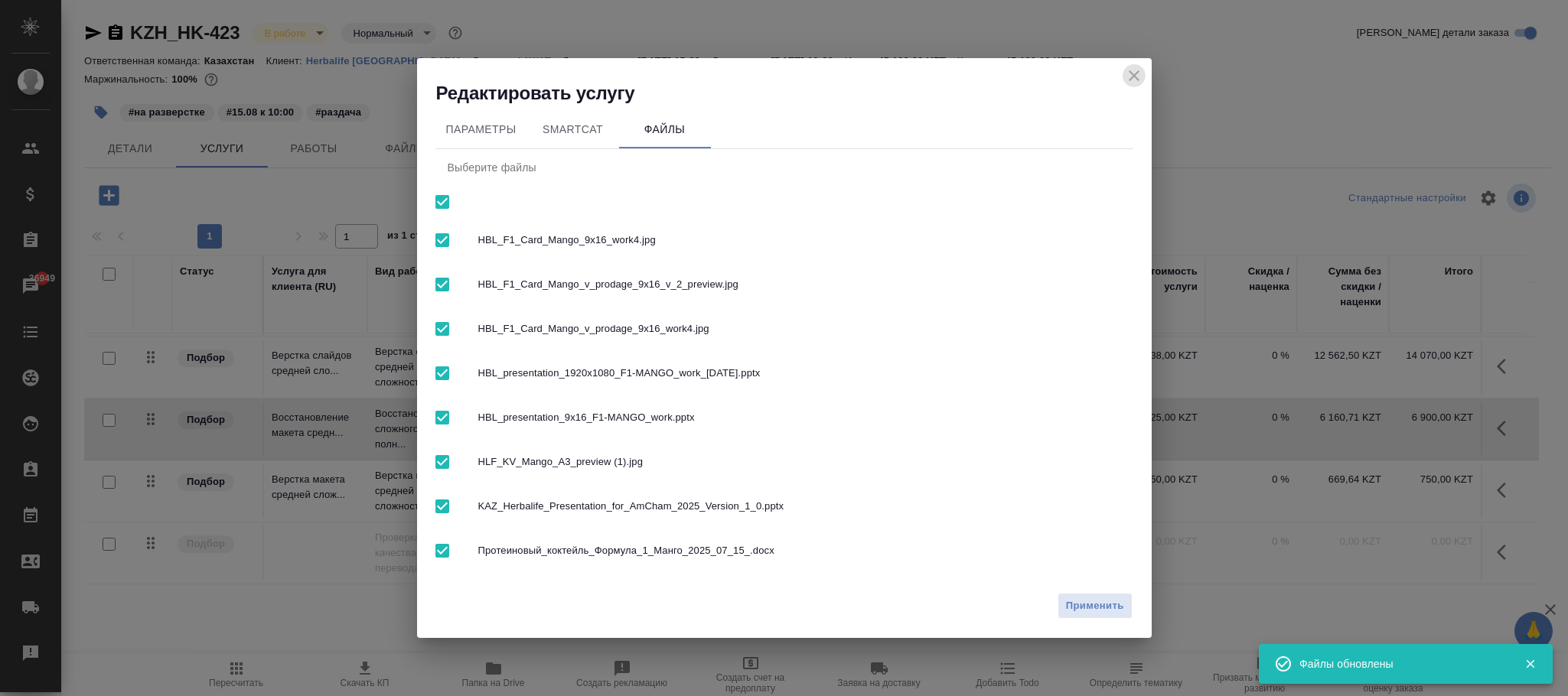
drag, startPoint x: 1137, startPoint y: 76, endPoint x: 1383, endPoint y: 244, distance: 297.9
click at [1135, 76] on icon "close" at bounding box center [1134, 76] width 18 height 18
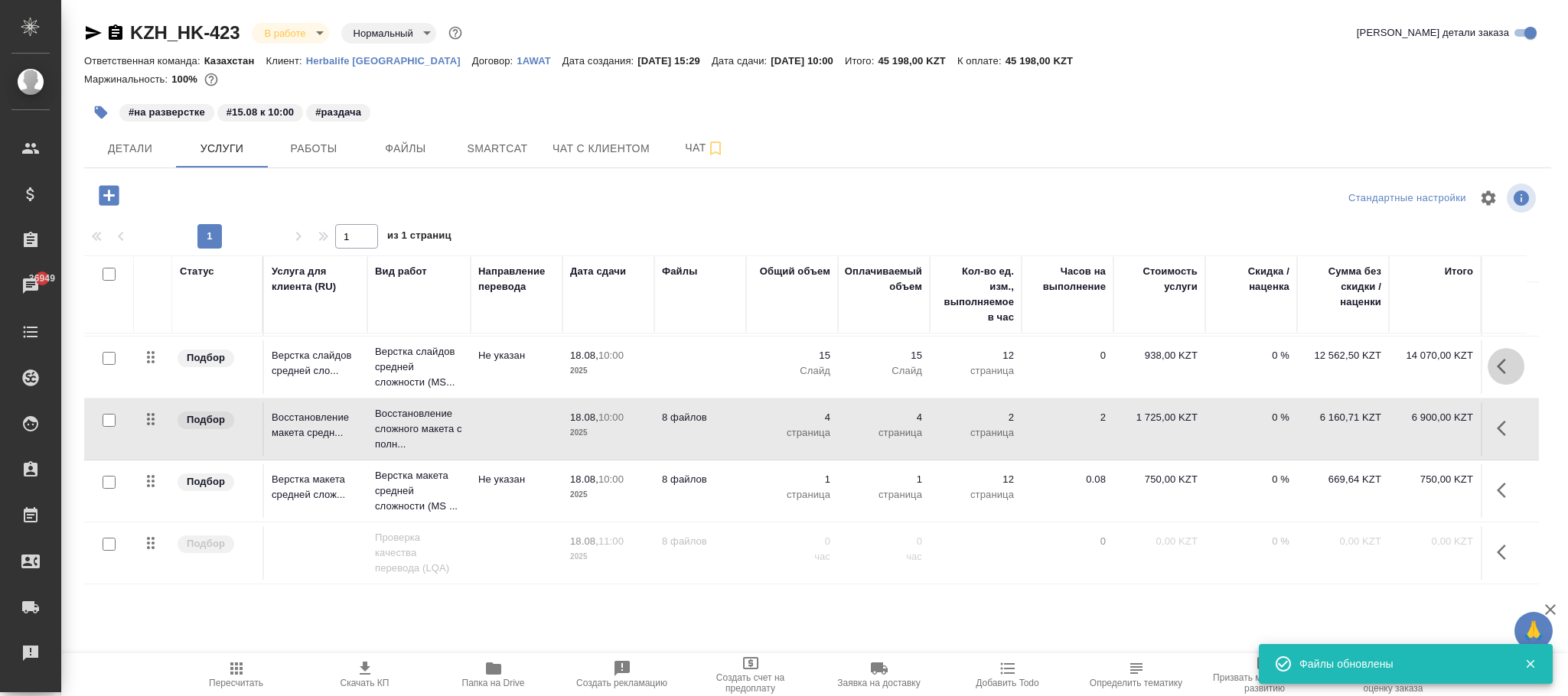
click at [1504, 357] on icon "button" at bounding box center [1506, 366] width 18 height 18
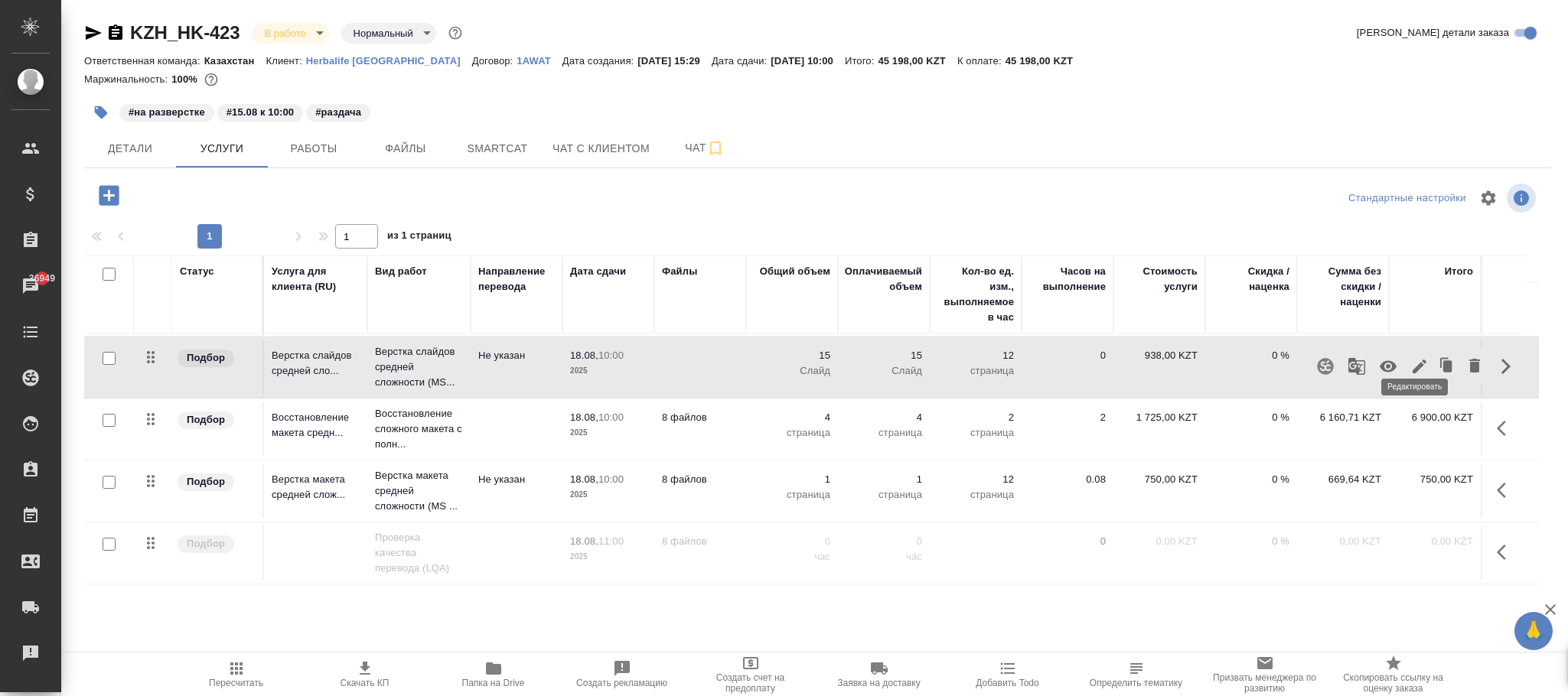
click at [1413, 360] on icon "button" at bounding box center [1420, 366] width 13 height 13
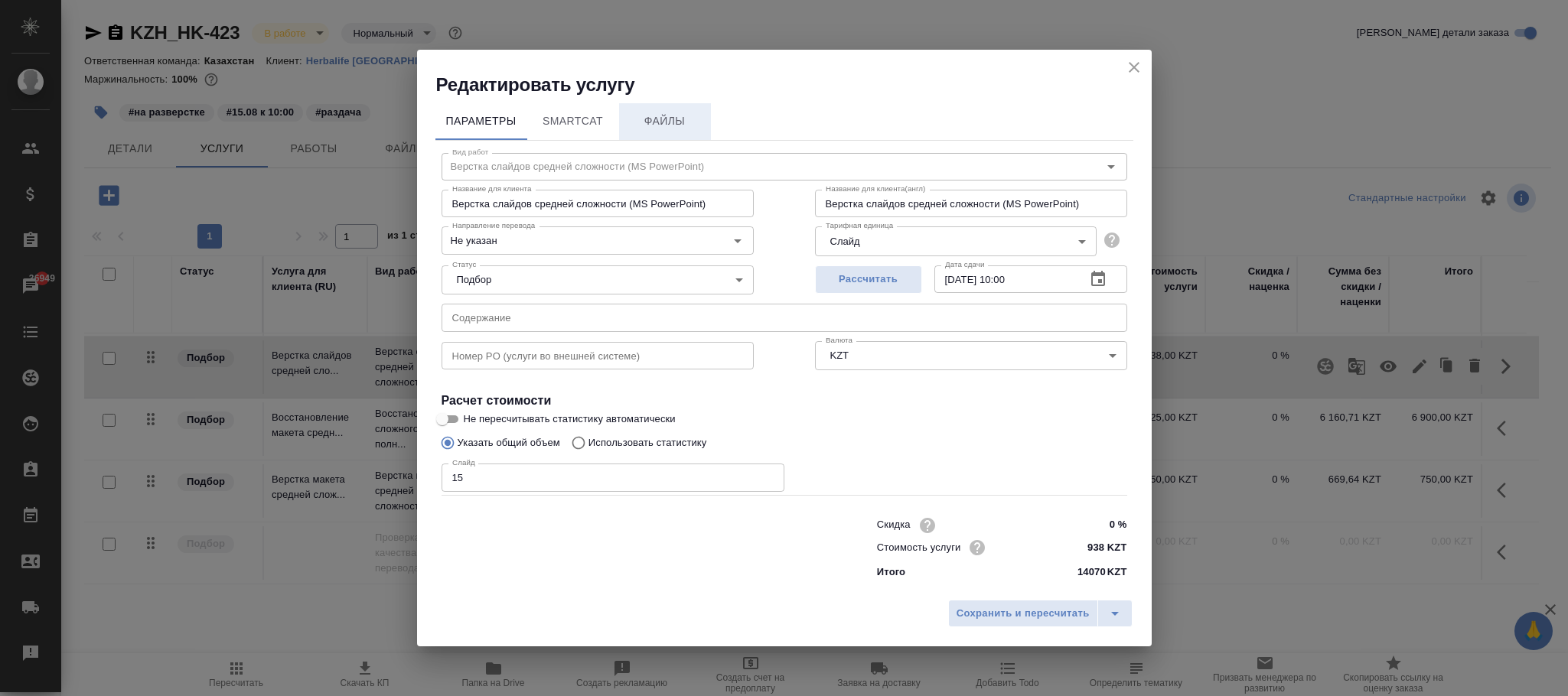
drag, startPoint x: 669, startPoint y: 125, endPoint x: 676, endPoint y: 129, distance: 8.1
click at [671, 126] on span "Файлы" at bounding box center [666, 120] width 74 height 19
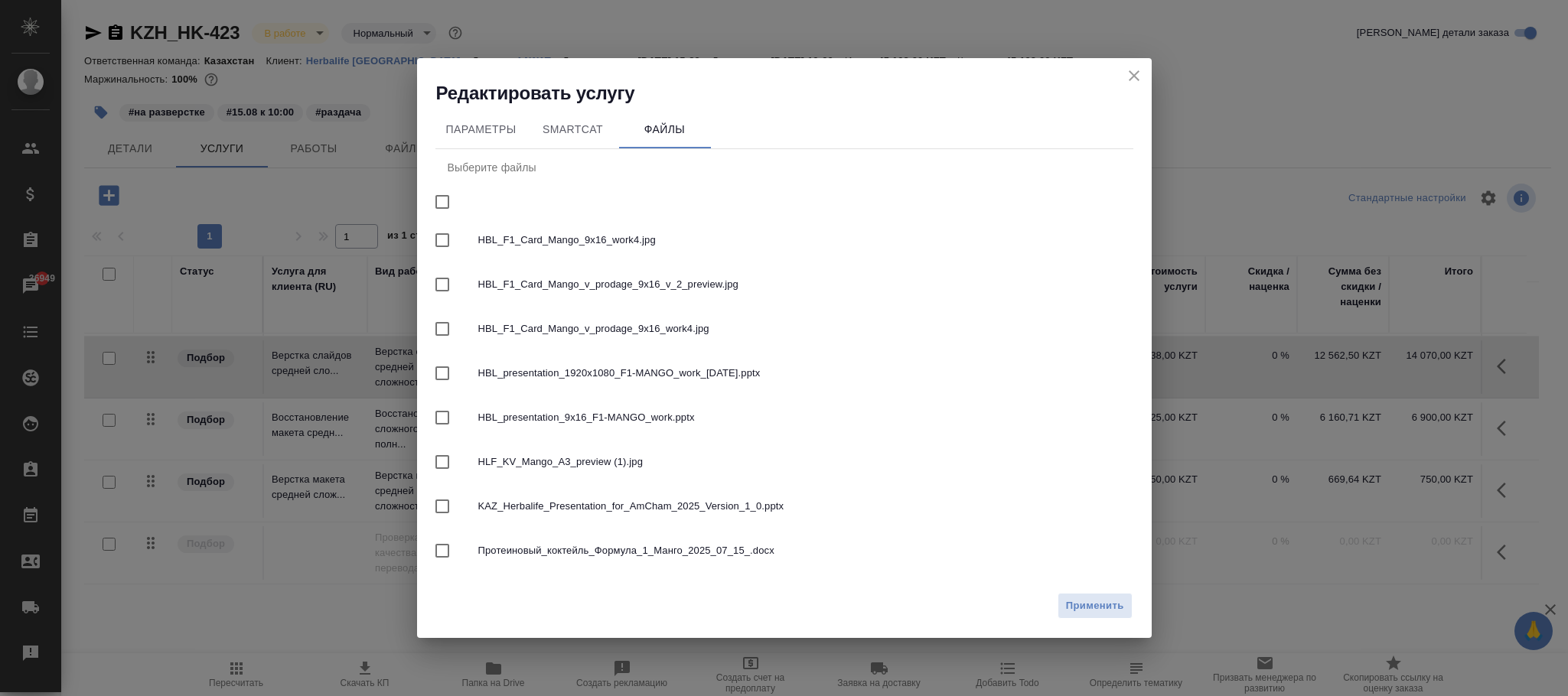
click at [435, 198] on input "checkbox" at bounding box center [443, 202] width 32 height 32
checkbox input "true"
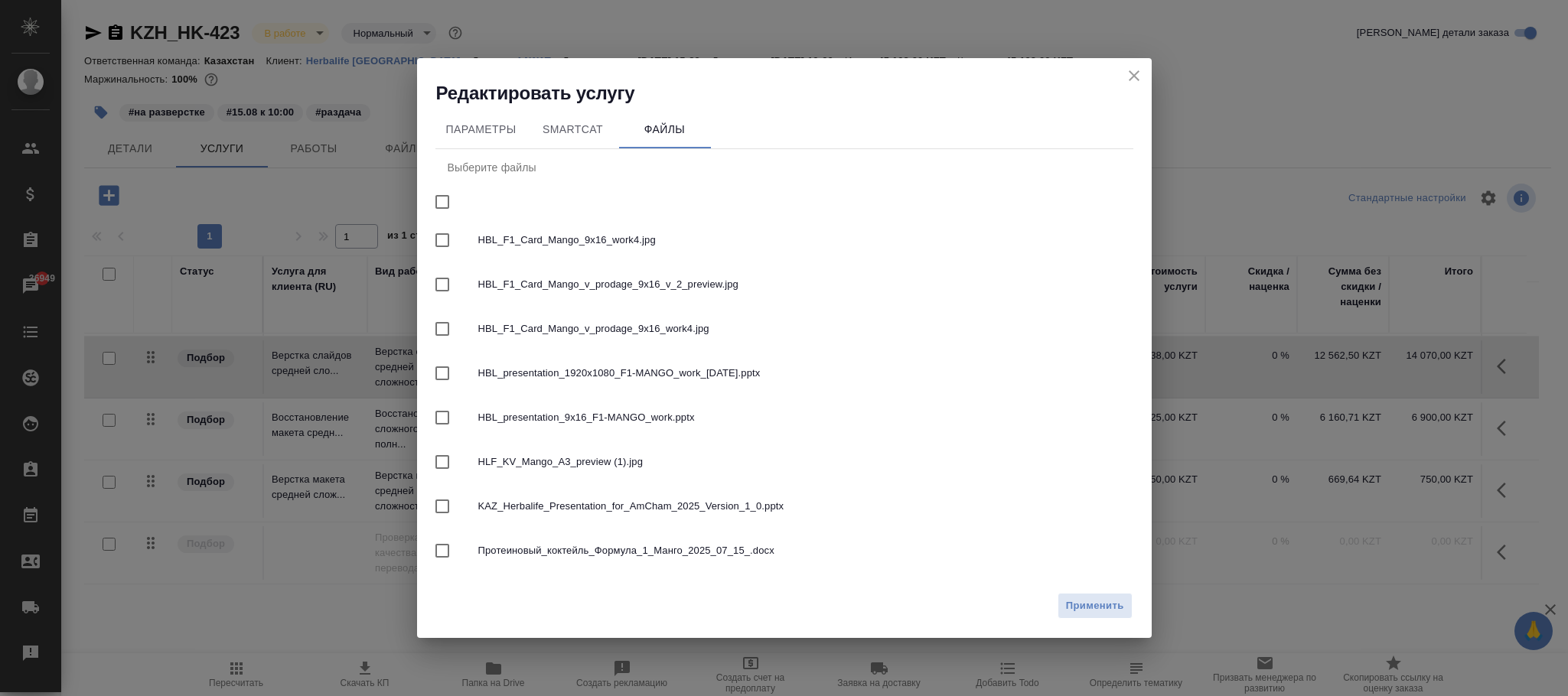
checkbox input "true"
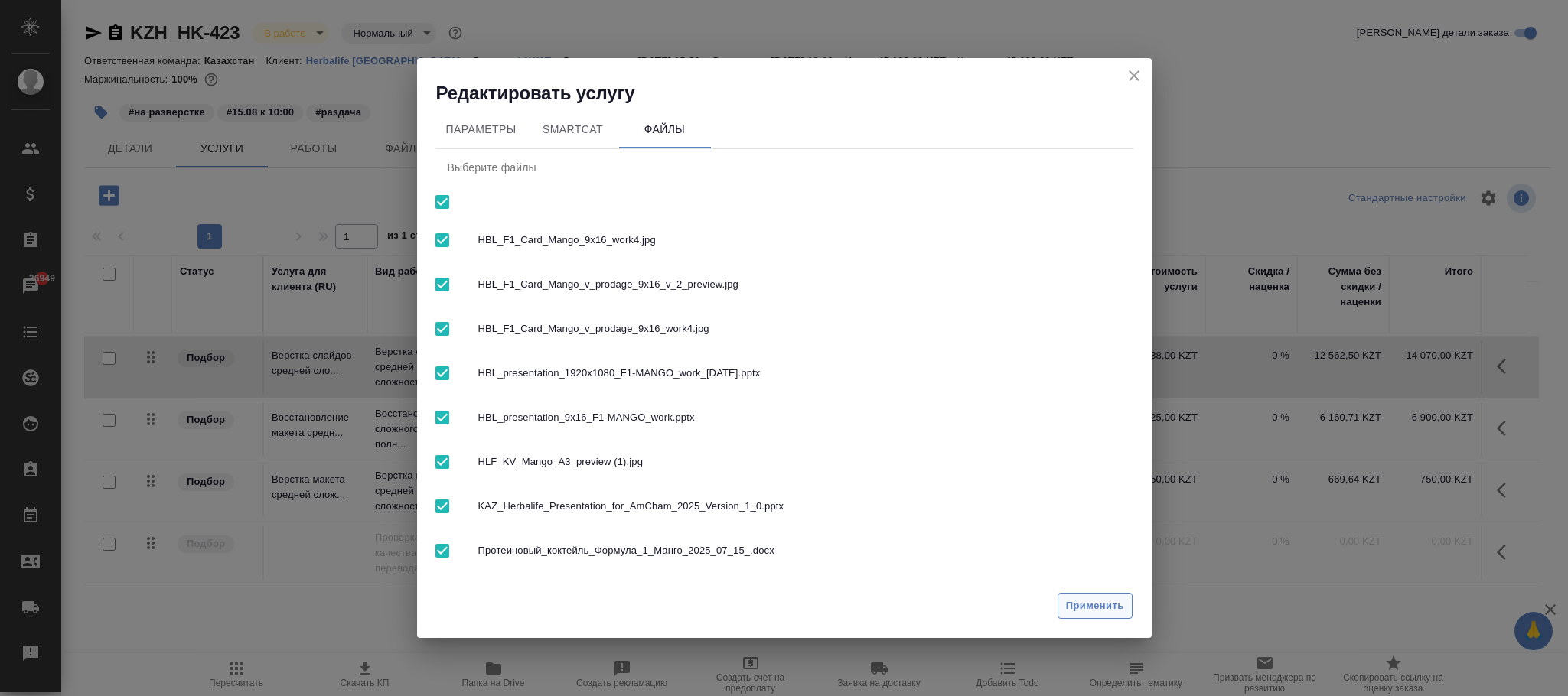
click at [1089, 602] on span "Применить" at bounding box center [1095, 606] width 58 height 18
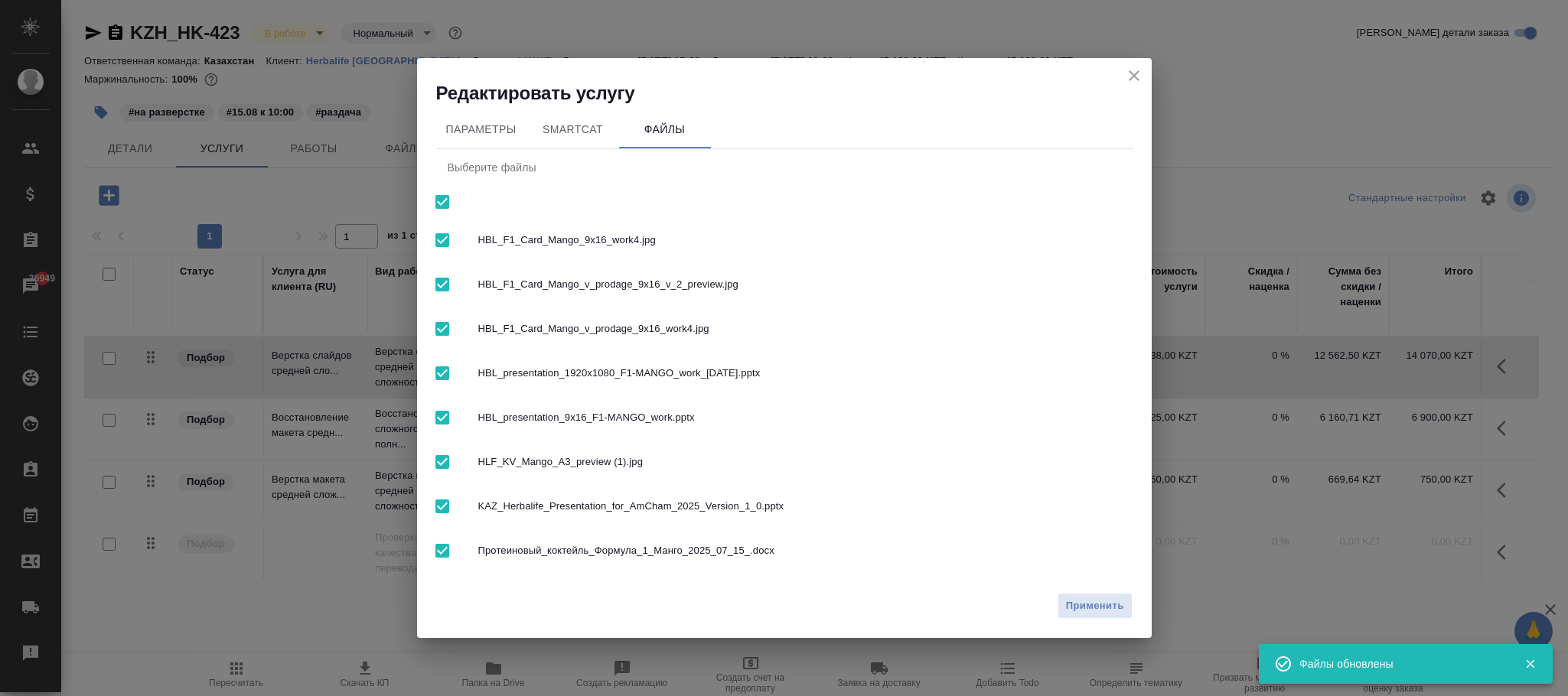
click at [1143, 79] on button "close" at bounding box center [1134, 76] width 23 height 23
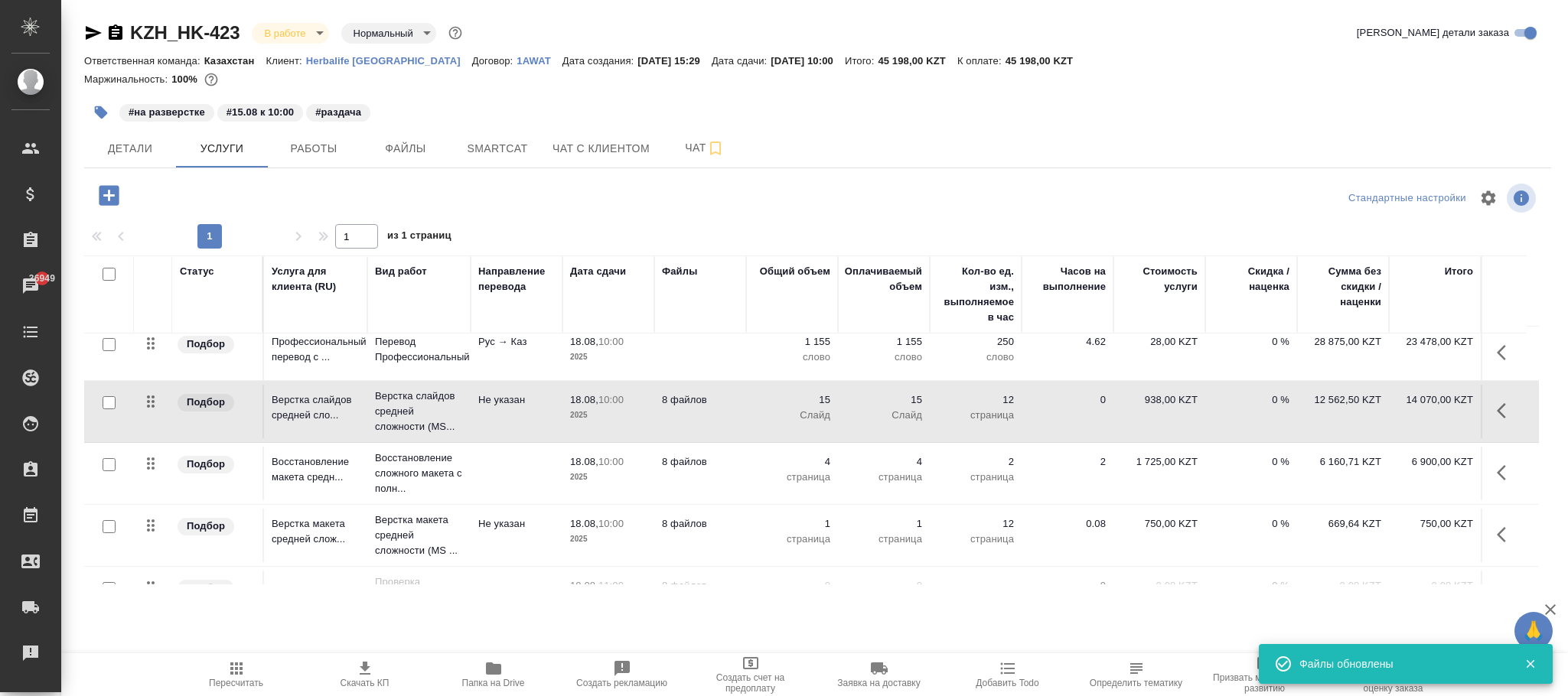
scroll to position [0, 0]
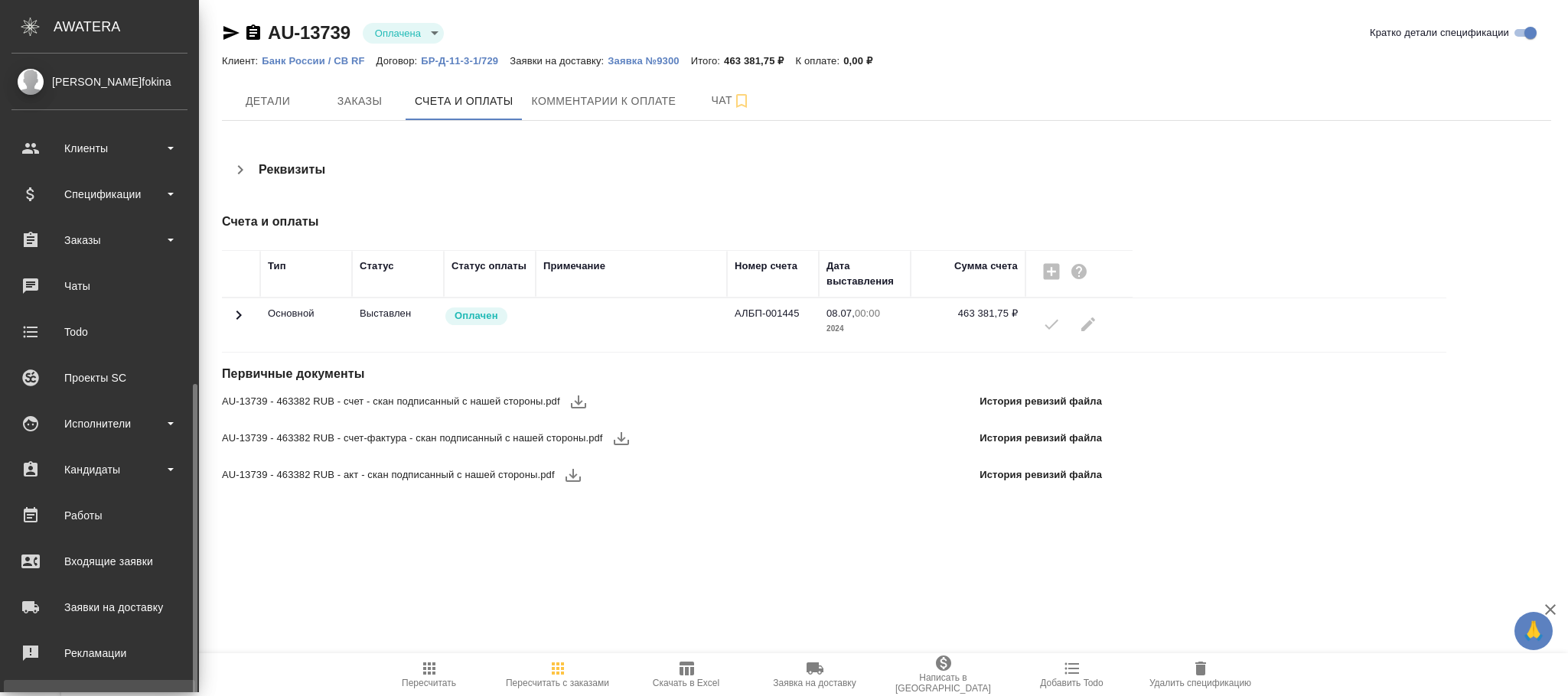
scroll to position [186, 0]
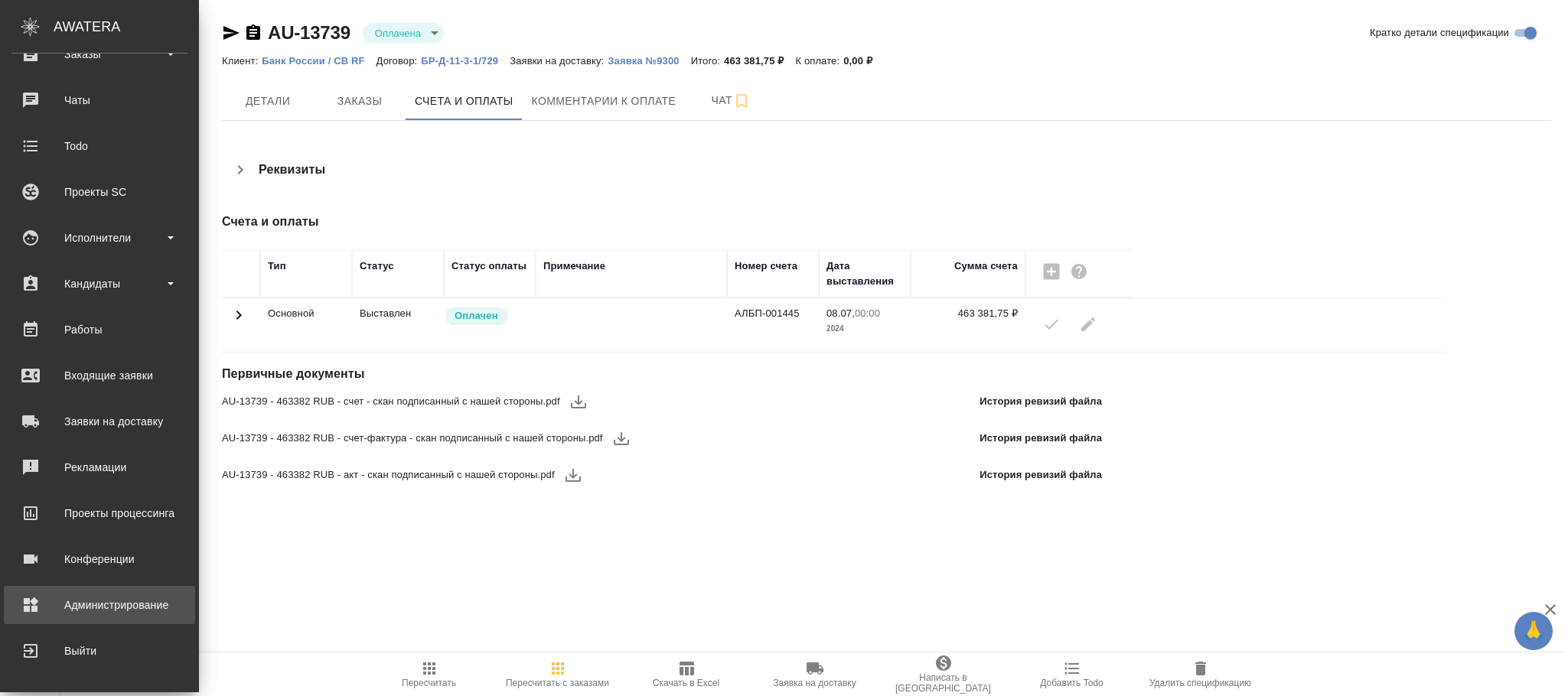
click at [118, 594] on div "Администрирование" at bounding box center [100, 605] width 176 height 23
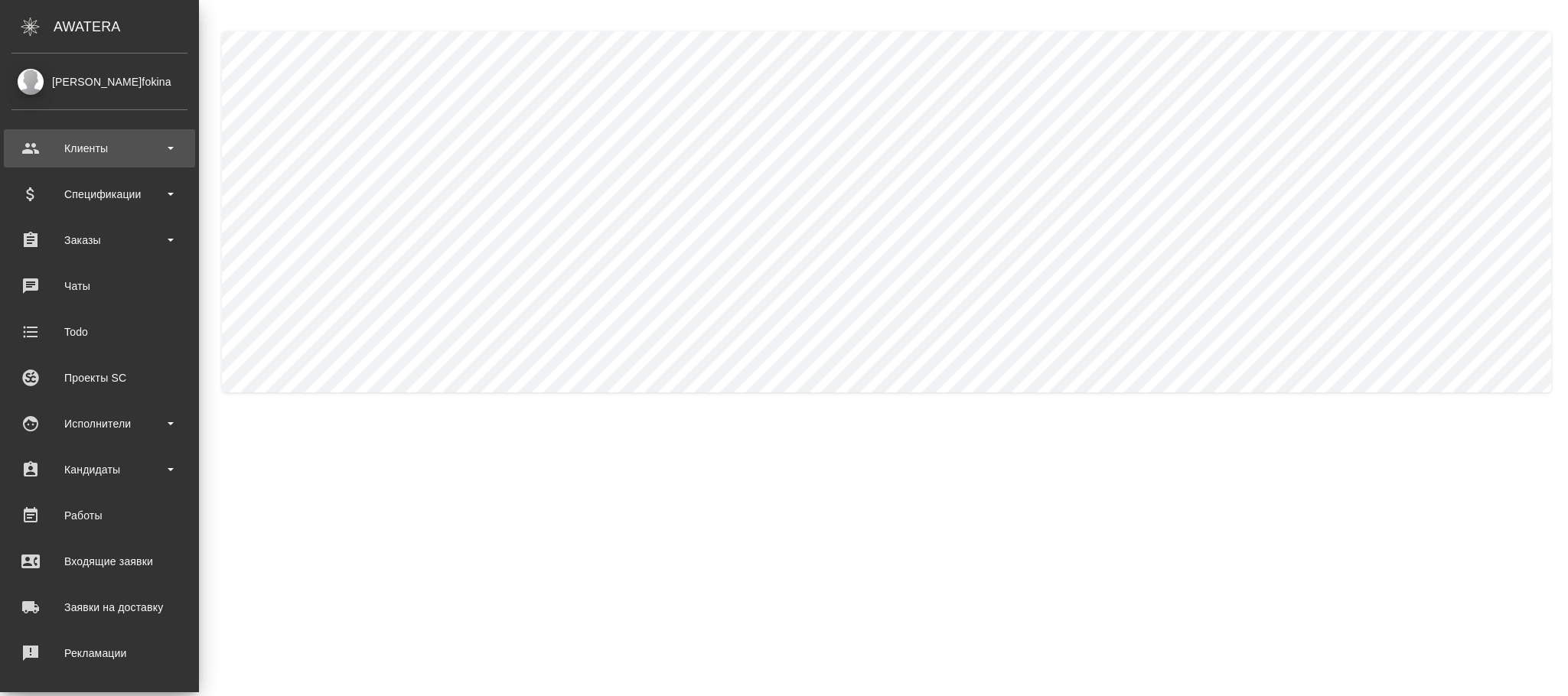
click at [124, 147] on div "Клиенты" at bounding box center [100, 148] width 176 height 23
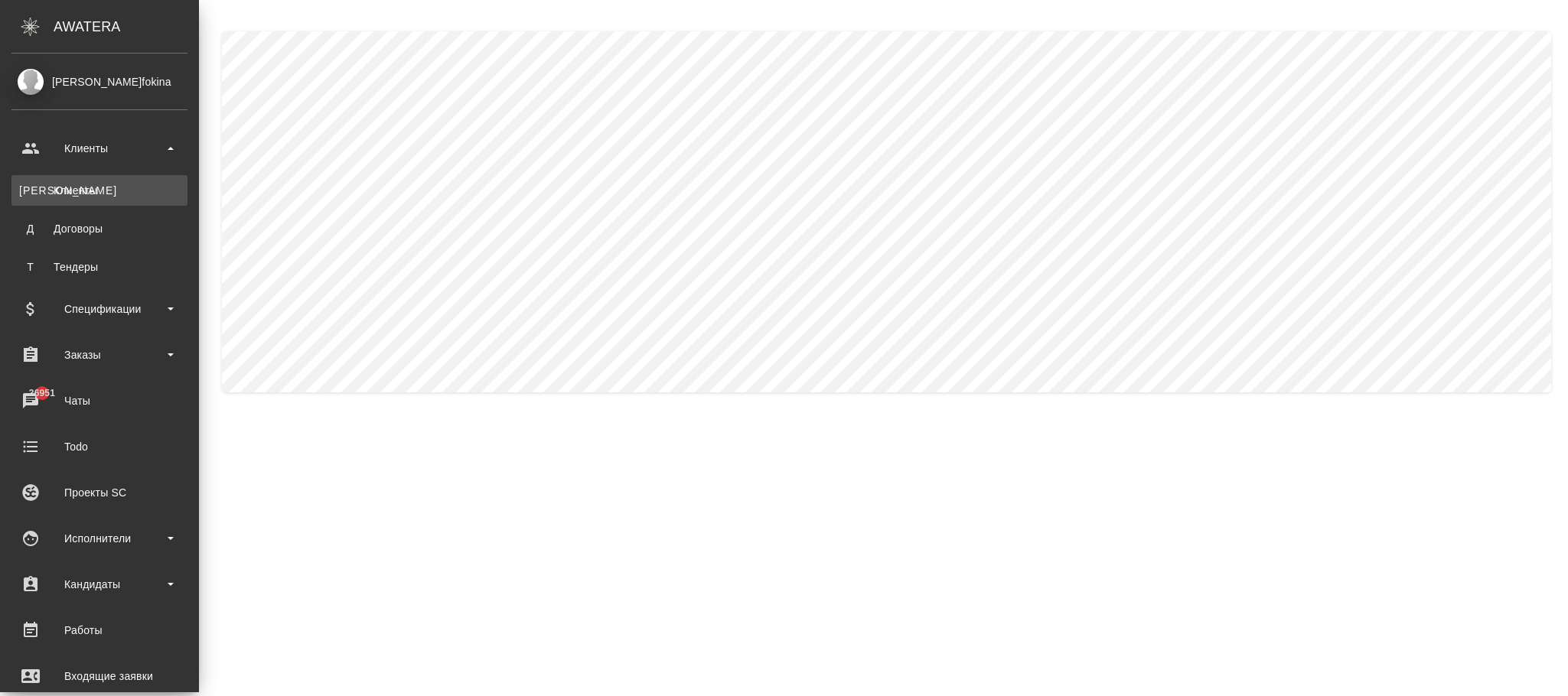
click at [74, 187] on div "Клиенты" at bounding box center [99, 190] width 161 height 15
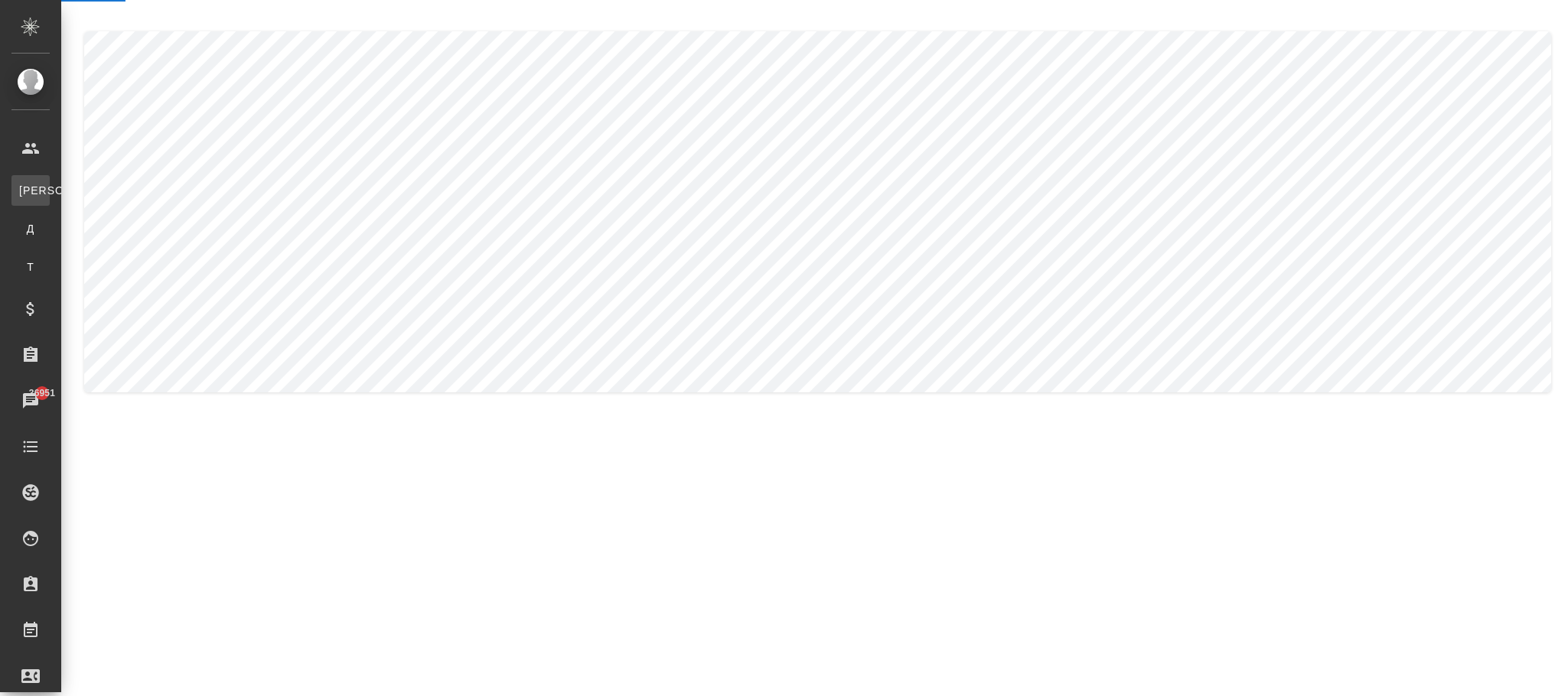
select select "RU"
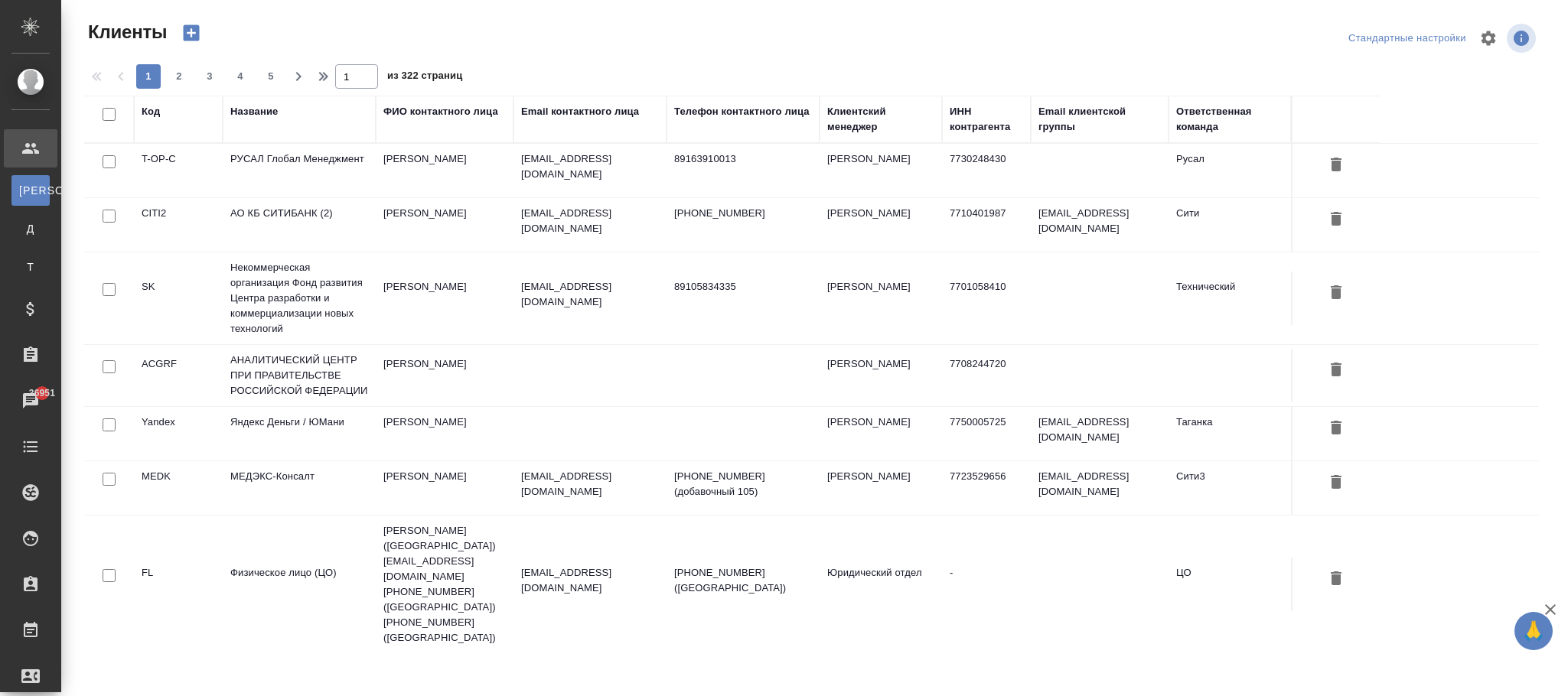
click at [1114, 115] on div "Email клиентской группы" at bounding box center [1100, 120] width 122 height 31
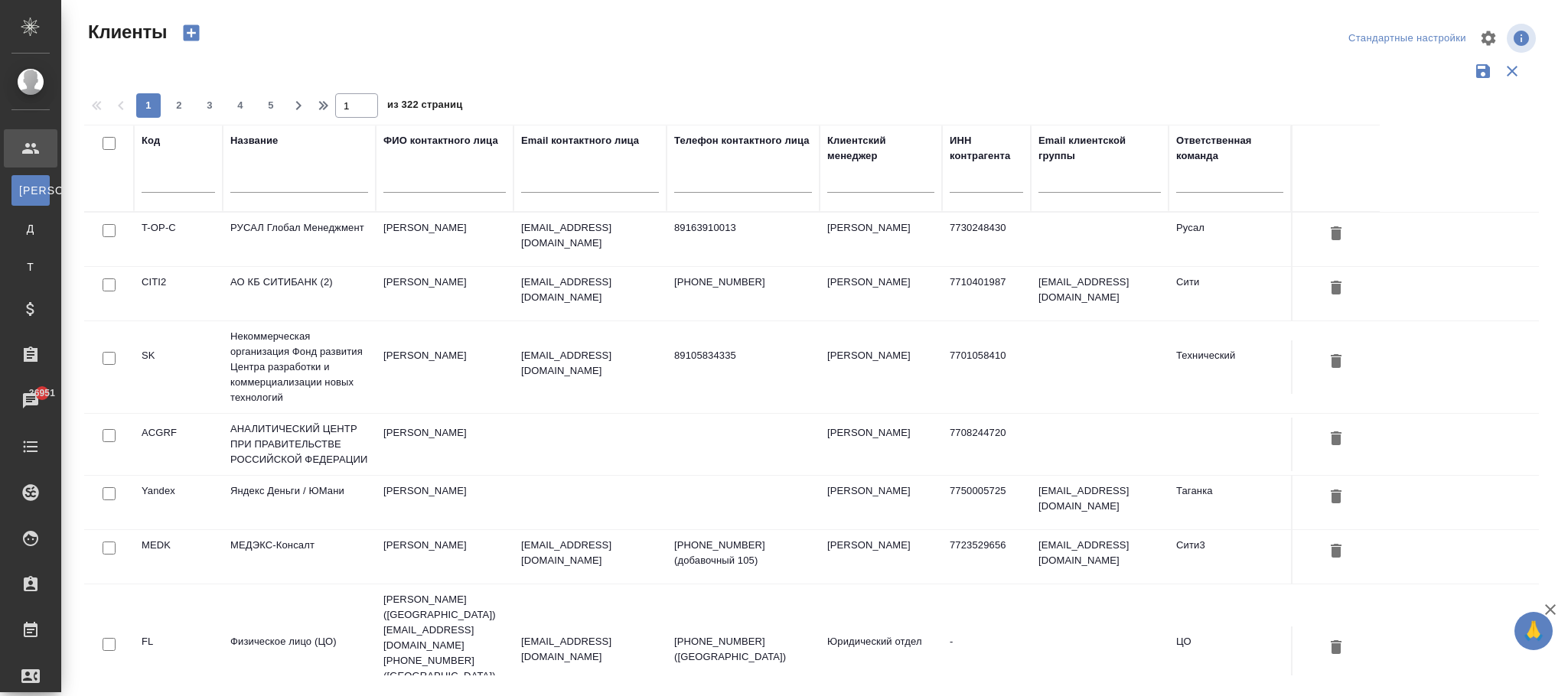
click at [886, 151] on div "Клиентский менеджер" at bounding box center [881, 148] width 107 height 31
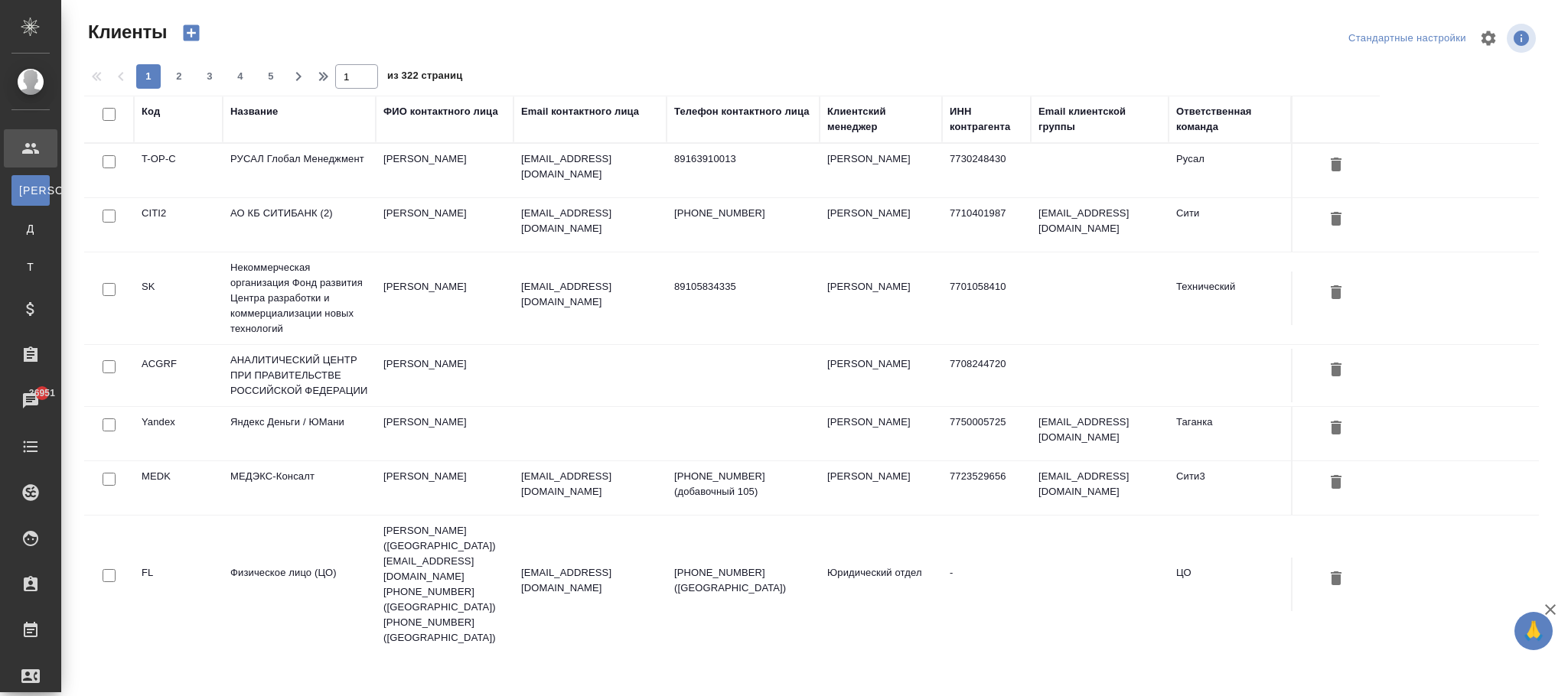
click at [254, 113] on div "Название" at bounding box center [254, 112] width 48 height 15
